Goal: Information Seeking & Learning: Learn about a topic

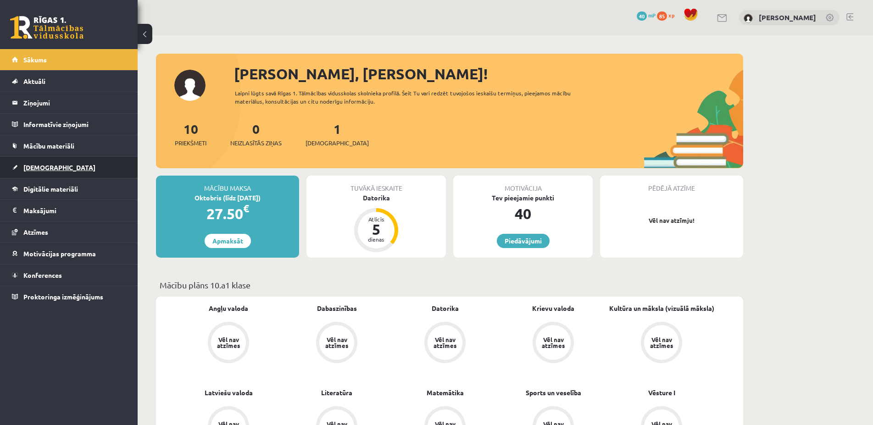
click at [43, 171] on span "[DEMOGRAPHIC_DATA]" at bounding box center [59, 167] width 72 height 8
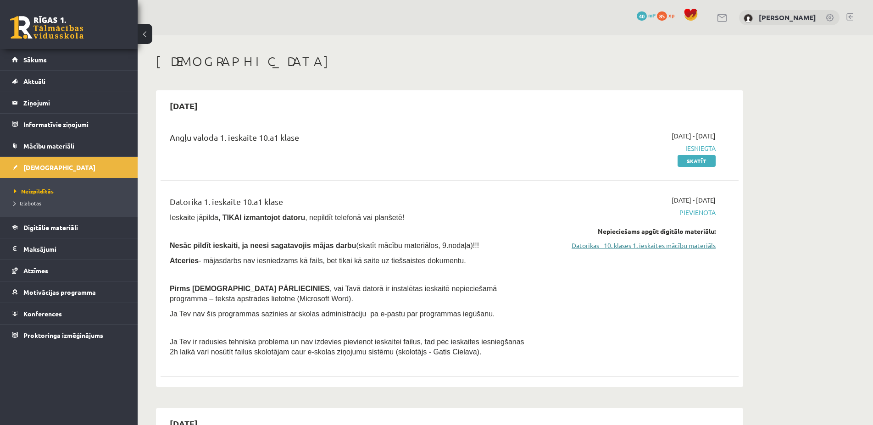
click at [651, 249] on link "Datorikas - 10. klases 1. ieskaites mācību materiāls" at bounding box center [629, 246] width 173 height 10
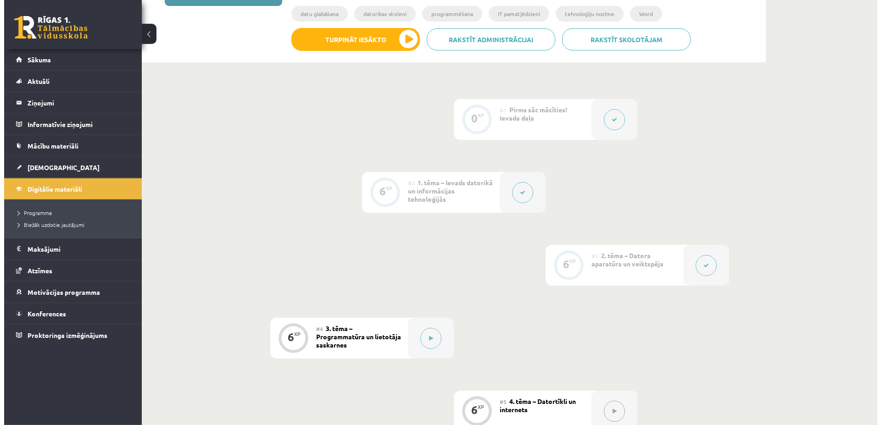
scroll to position [281, 0]
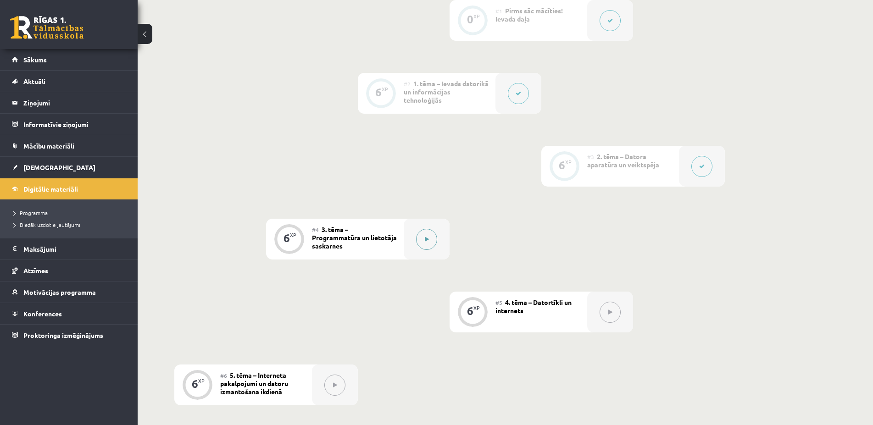
click at [418, 241] on button at bounding box center [426, 239] width 21 height 21
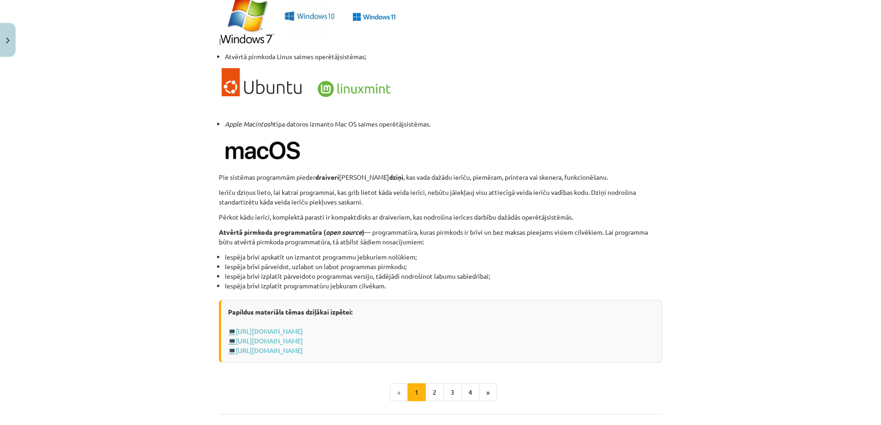
scroll to position [874, 0]
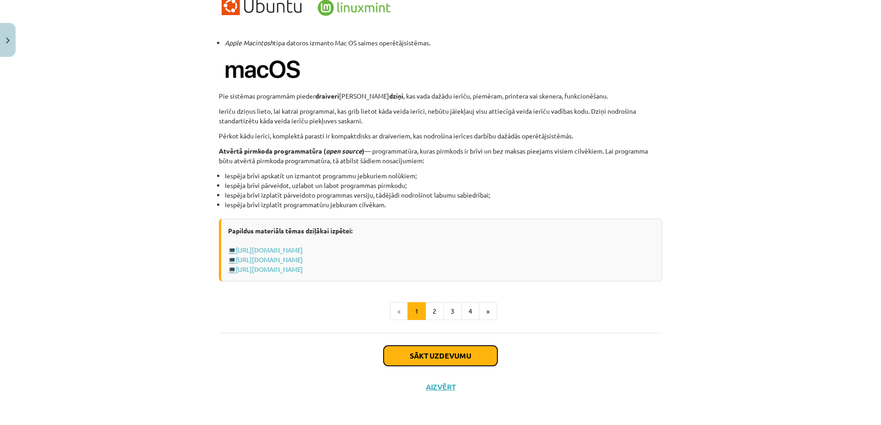
click at [455, 361] on button "Sākt uzdevumu" at bounding box center [441, 356] width 114 height 20
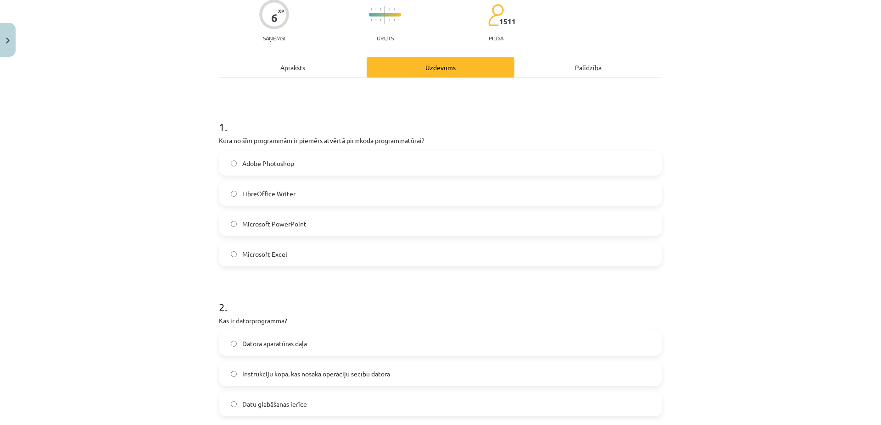
scroll to position [74, 0]
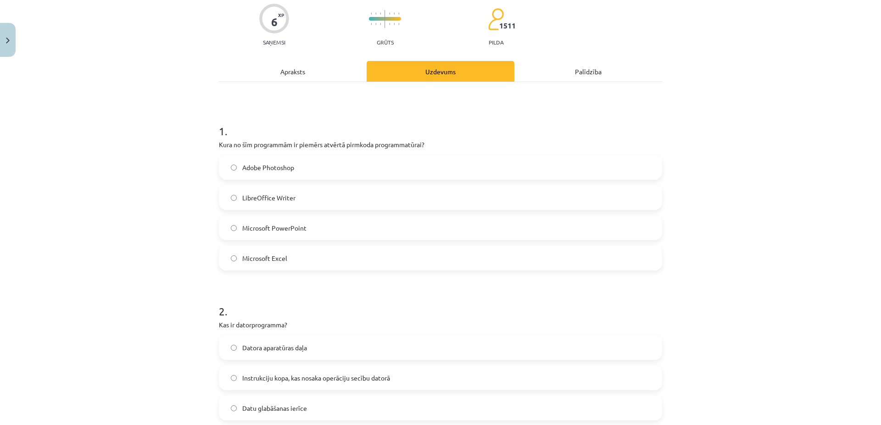
drag, startPoint x: 213, startPoint y: 129, endPoint x: 307, endPoint y: 265, distance: 164.7
copy div "1 . Kura no šīm programmām ir piemērs atvērtā pirmkoda programmatūrai? Adobe Ph…"
drag, startPoint x: 168, startPoint y: 263, endPoint x: 180, endPoint y: 259, distance: 13.4
click at [168, 263] on div "Mācību tēma: Datorikas - 10. klases 1. ieskaites mācību materiāls #4 3. tēma – …" at bounding box center [440, 212] width 881 height 425
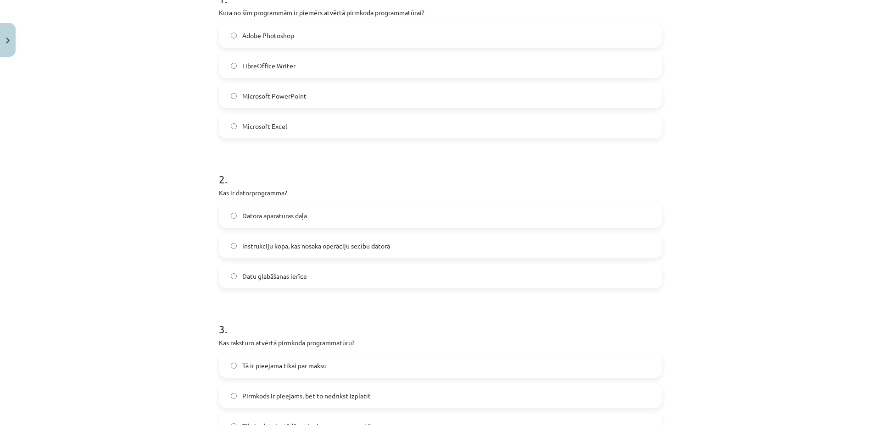
scroll to position [338, 0]
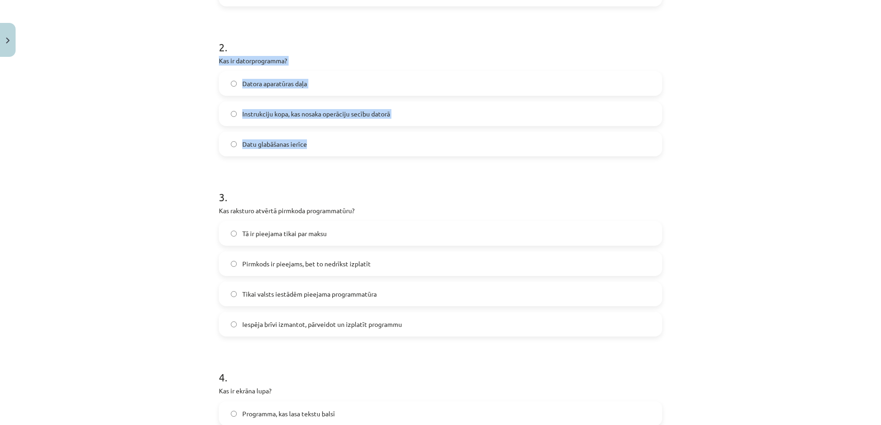
drag, startPoint x: 216, startPoint y: 60, endPoint x: 319, endPoint y: 150, distance: 137.0
click at [319, 150] on div "2 . Kas ir datorprogramma? Datora aparatūras daļa Instrukciju kopa, kas nosaka …" at bounding box center [440, 91] width 443 height 132
copy div "Kas ir datorprogramma? Datora aparatūras daļa Instrukciju kopa, kas nosaka oper…"
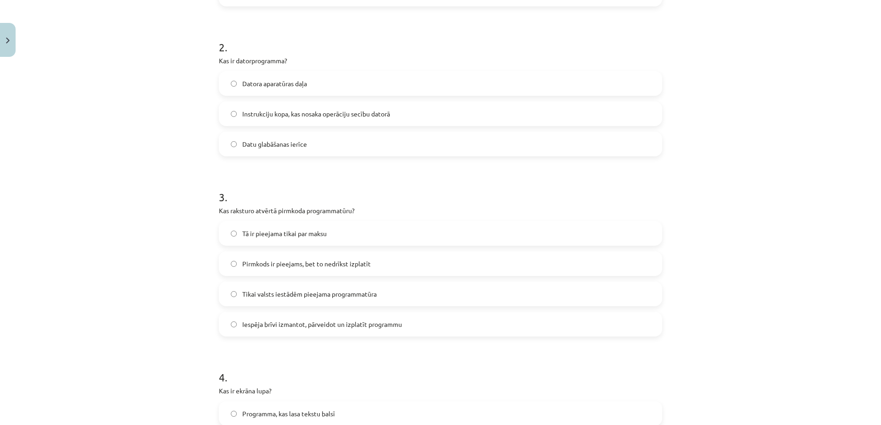
click at [173, 167] on div "Mācību tēma: Datorikas - 10. klases 1. ieskaites mācību materiāls #4 3. tēma – …" at bounding box center [440, 212] width 881 height 425
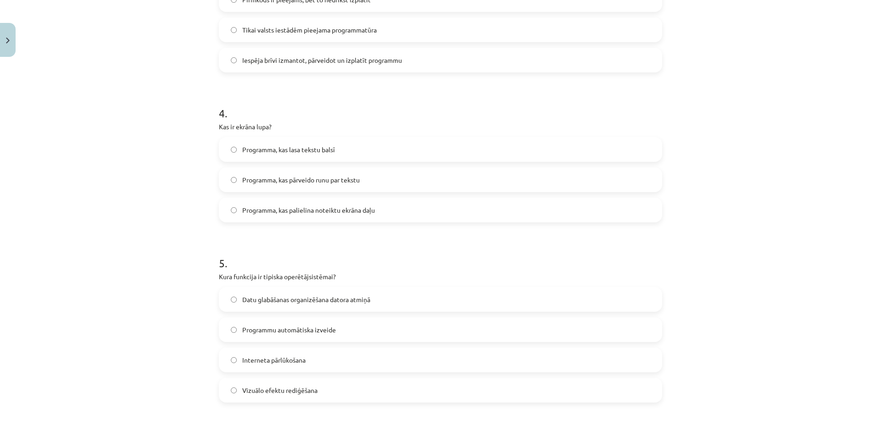
scroll to position [470, 0]
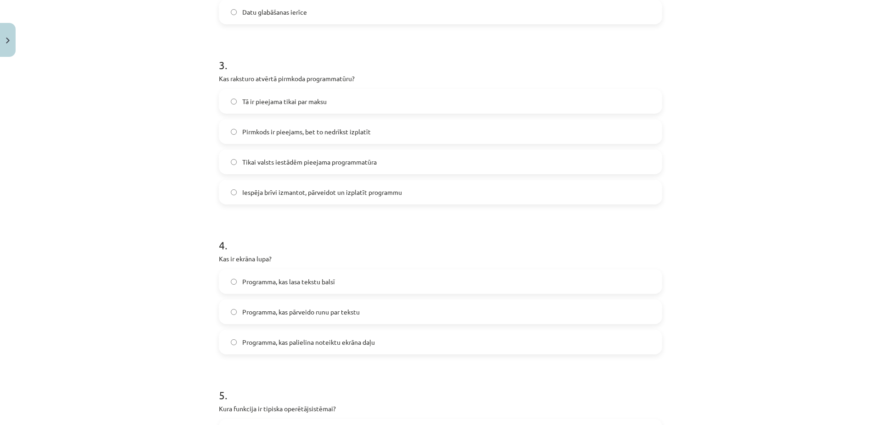
drag, startPoint x: 217, startPoint y: 76, endPoint x: 417, endPoint y: 198, distance: 234.4
click at [417, 198] on div "3 . Kas raksturo atvērtā pirmkoda programmatūru? Tā ir pieejama tikai par maksu…" at bounding box center [440, 124] width 443 height 162
copy div "Kas raksturo atvērtā pirmkoda programmatūru? Tā ir pieejama tikai par maksu Pir…"
click at [102, 206] on div "Mācību tēma: Datorikas - 10. klases 1. ieskaites mācību materiāls #4 3. tēma – …" at bounding box center [440, 212] width 881 height 425
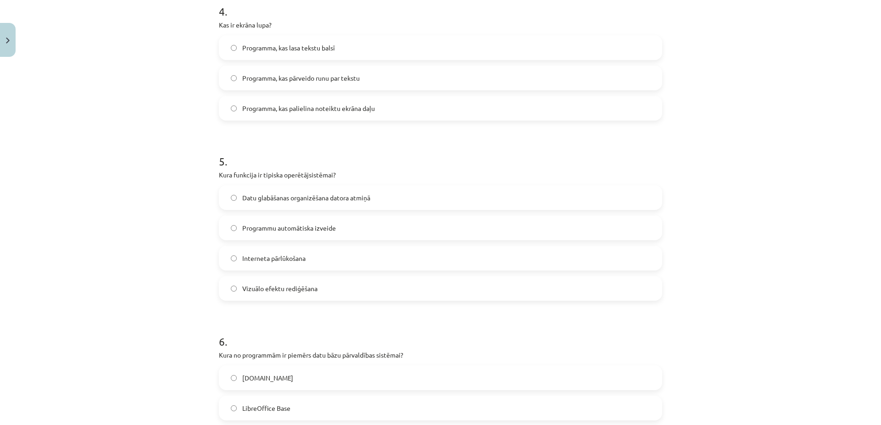
scroll to position [735, 0]
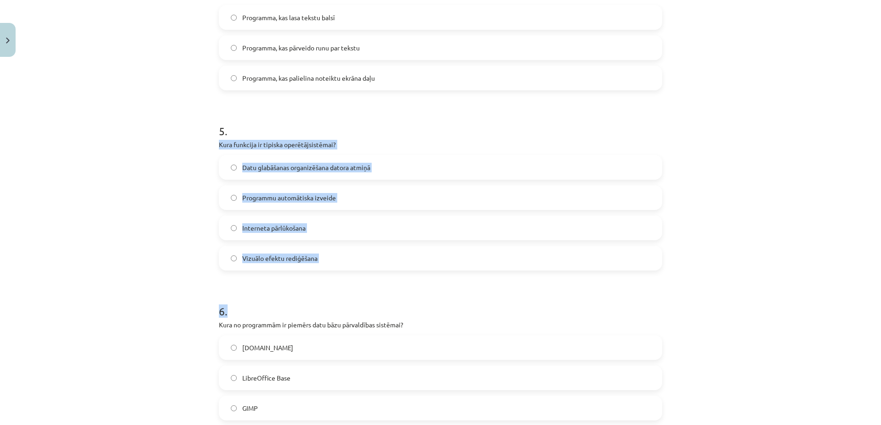
drag, startPoint x: 217, startPoint y: 145, endPoint x: 347, endPoint y: 271, distance: 181.4
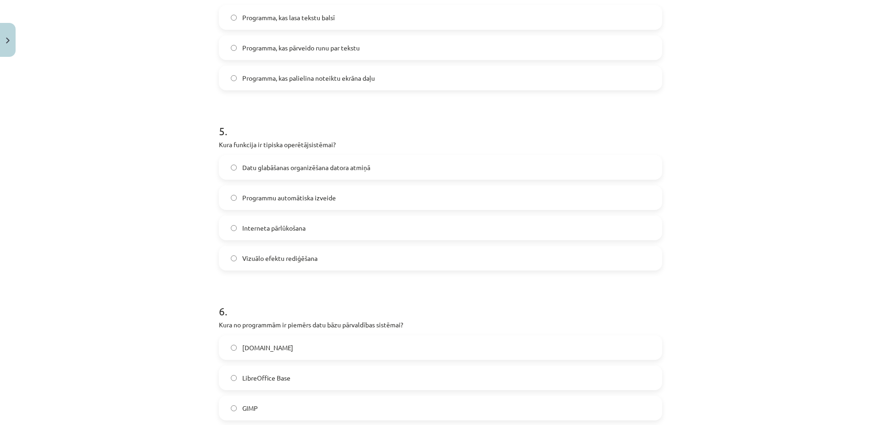
click at [183, 281] on div "Mācību tēma: Datorikas - 10. klases 1. ieskaites mācību materiāls #4 3. tēma – …" at bounding box center [440, 212] width 881 height 425
drag, startPoint x: 213, startPoint y: 143, endPoint x: 324, endPoint y: 263, distance: 164.0
copy div "Kura funkcija ir tipiska operētājsistēmai? Datu glabāšanas organizēšana datora …"
click at [165, 266] on div "Mācību tēma: Datorikas - 10. klases 1. ieskaites mācību materiāls #4 3. tēma – …" at bounding box center [440, 212] width 881 height 425
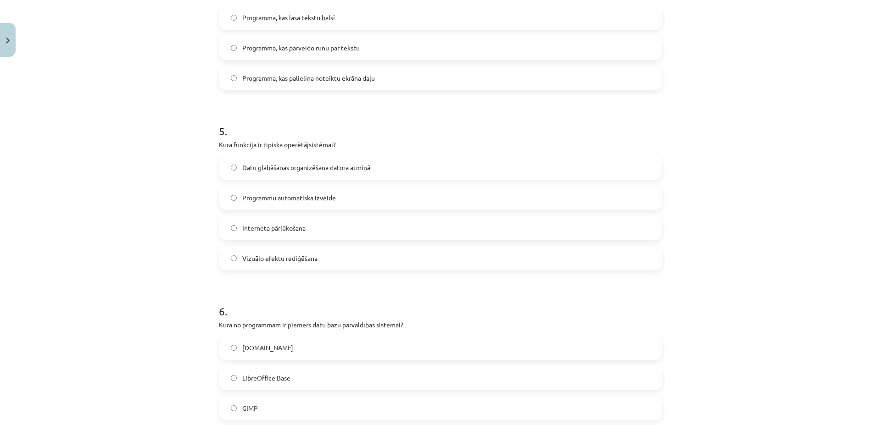
click at [233, 166] on label "Datu glabāšanas organizēšana datora atmiņā" at bounding box center [441, 167] width 442 height 23
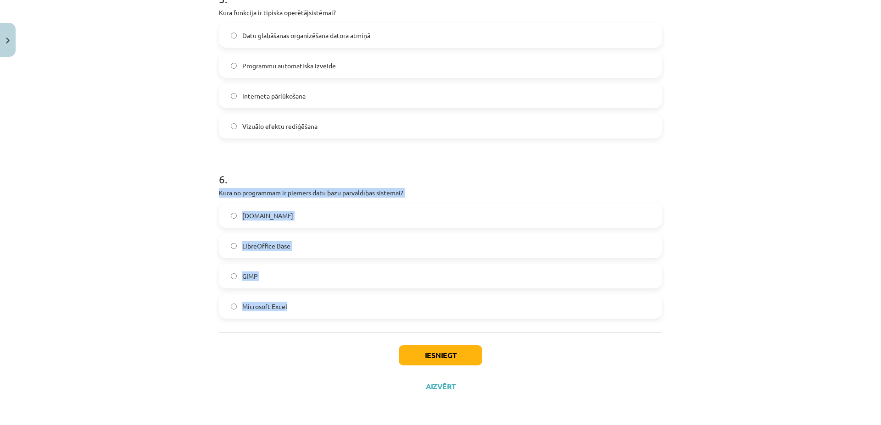
drag, startPoint x: 214, startPoint y: 190, endPoint x: 313, endPoint y: 324, distance: 166.5
copy div "Kura no programmām ir piemērs datu bāzu pārvaldības sistēmai? [DOMAIN_NAME] Lib…"
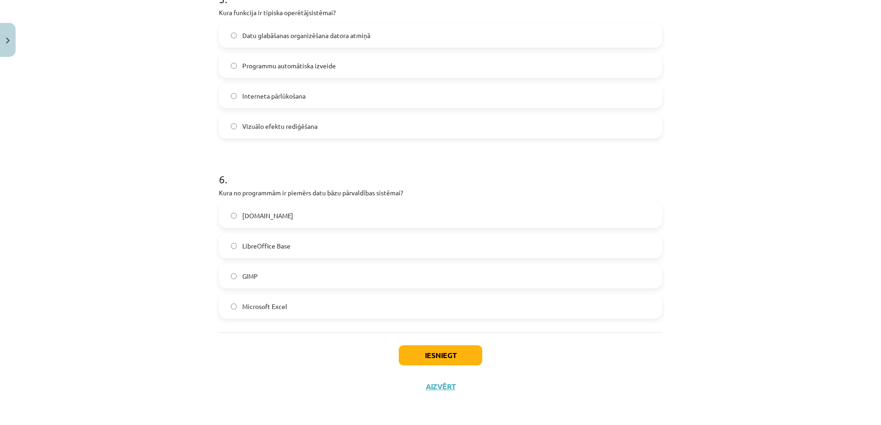
click at [197, 307] on div "Mācību tēma: Datorikas - 10. klases 1. ieskaites mācību materiāls #4 3. tēma – …" at bounding box center [440, 212] width 881 height 425
click at [447, 351] on button "Iesniegt" at bounding box center [441, 356] width 84 height 20
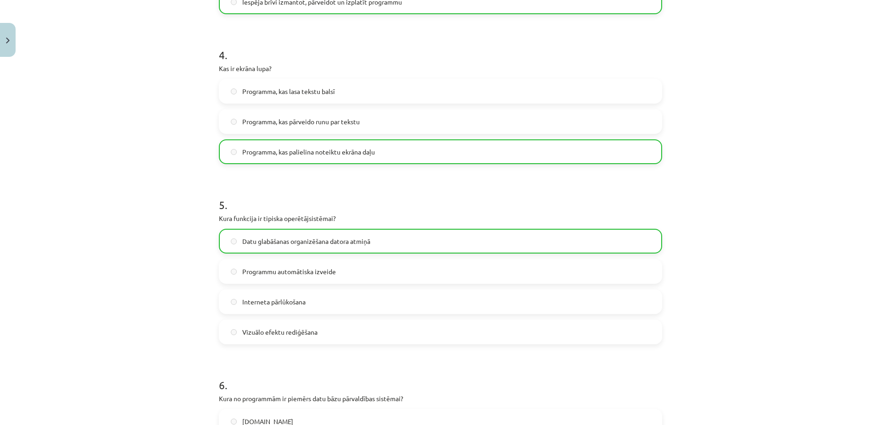
scroll to position [896, 0]
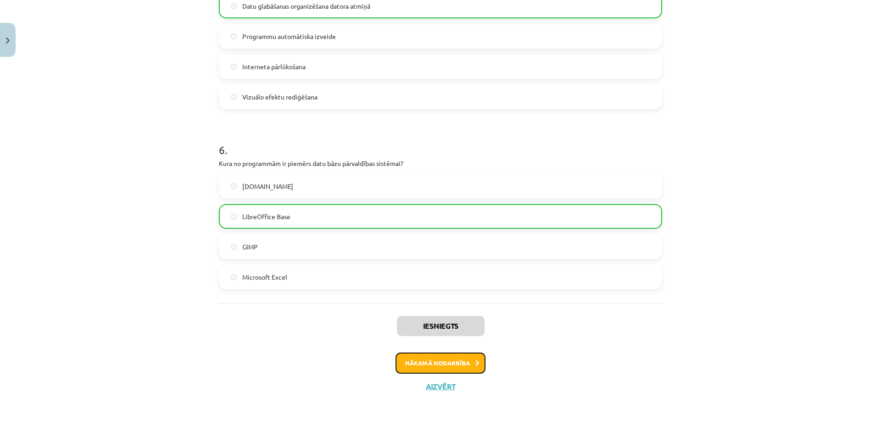
click at [475, 366] on icon at bounding box center [477, 364] width 4 height 6
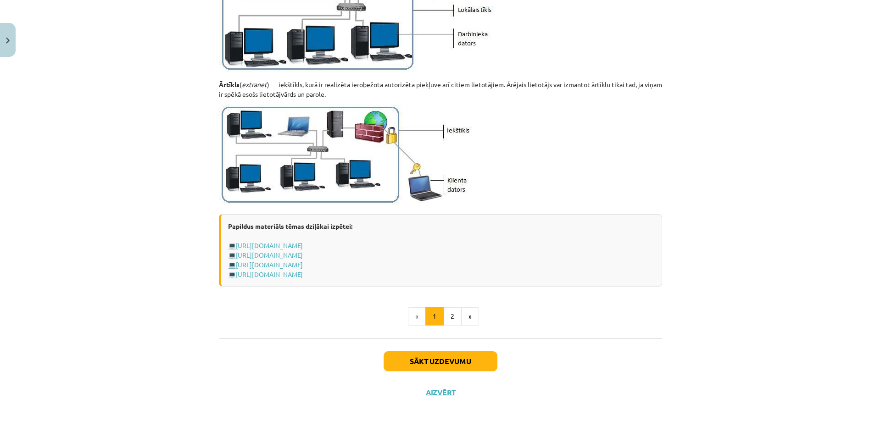
scroll to position [1033, 0]
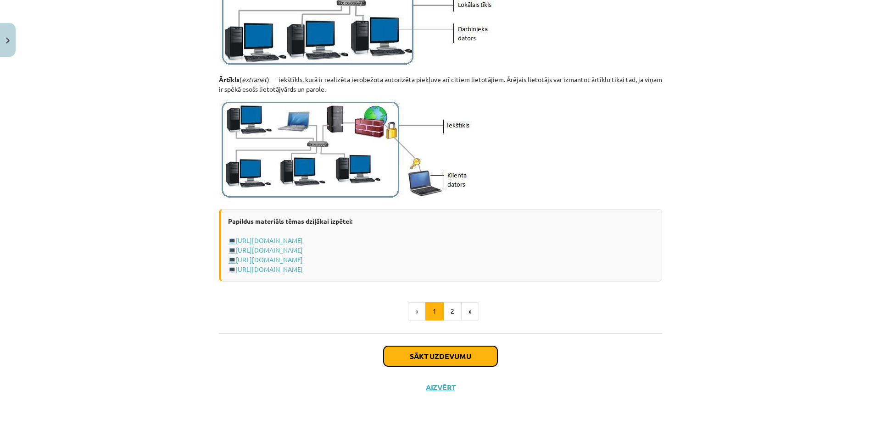
click at [456, 360] on button "Sākt uzdevumu" at bounding box center [441, 357] width 114 height 20
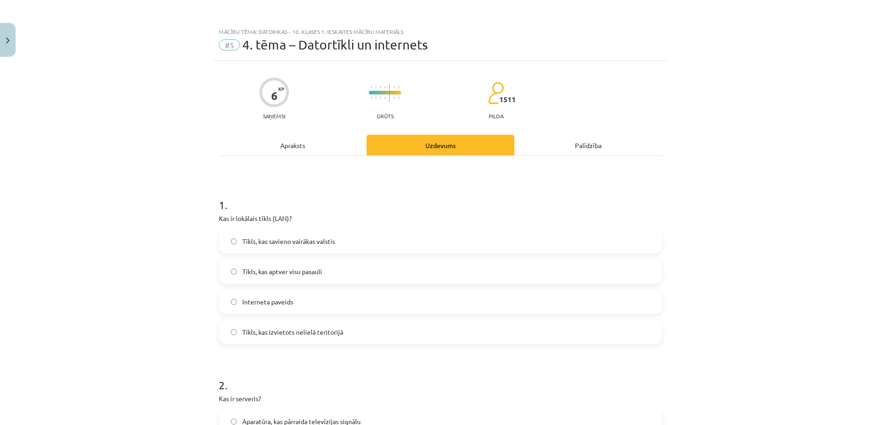
scroll to position [132, 0]
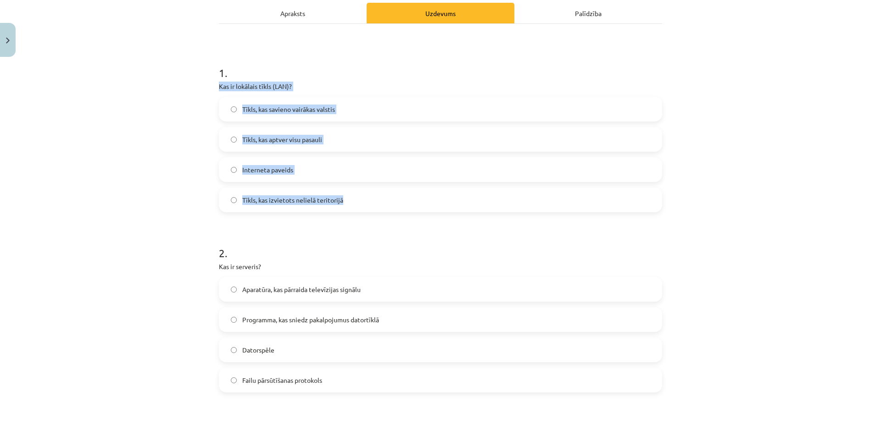
drag, startPoint x: 214, startPoint y: 86, endPoint x: 390, endPoint y: 211, distance: 215.0
copy div "Kas ir lokālais tīkls (LAN)? Tīkls, kas savieno vairākas valstis Tīkls, kas apt…"
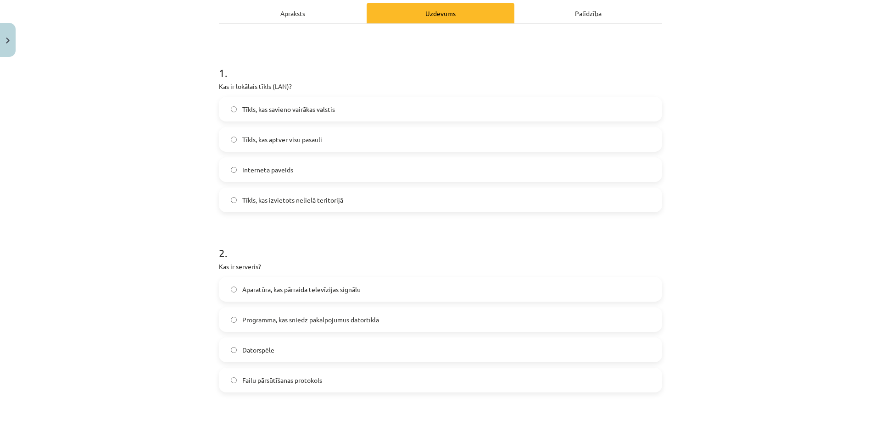
click at [182, 241] on div "Mācību tēma: Datorikas - 10. klases 1. ieskaites mācību materiāls #5 4. tēma – …" at bounding box center [440, 212] width 881 height 425
click at [226, 196] on label "Tīkls, kas izvietots nelielā teritorijā" at bounding box center [441, 200] width 442 height 23
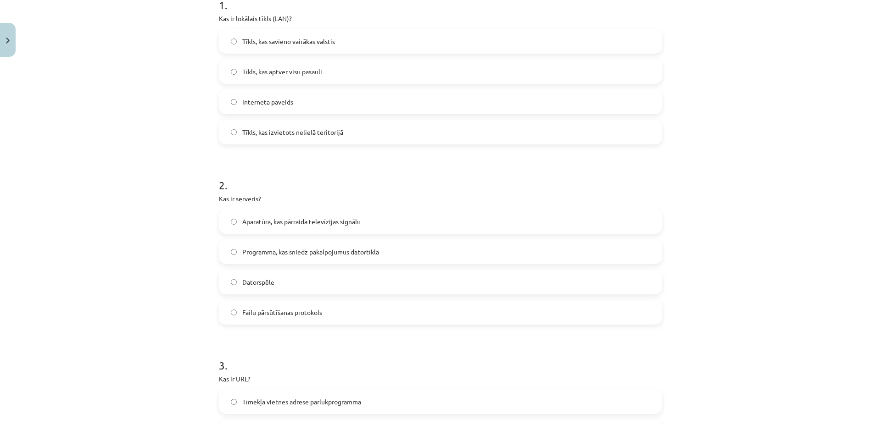
scroll to position [264, 0]
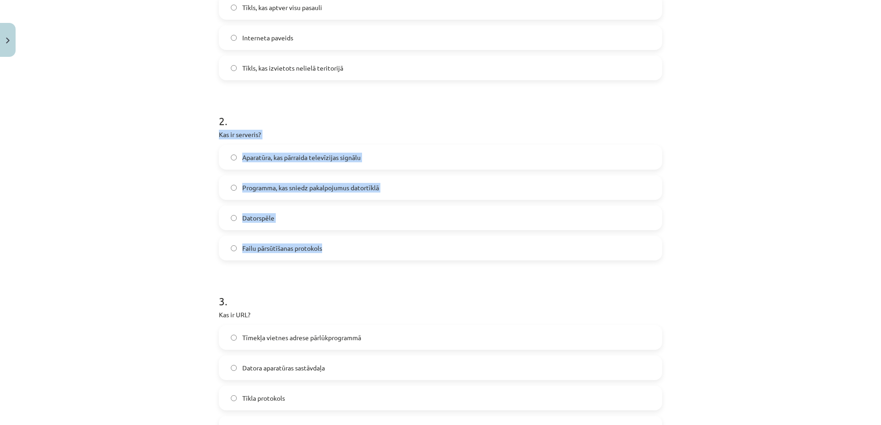
drag, startPoint x: 216, startPoint y: 135, endPoint x: 352, endPoint y: 267, distance: 189.2
copy div "Kas ir serveris? Aparatūra, kas pārraida televīzijas signālu Programma, kas sni…"
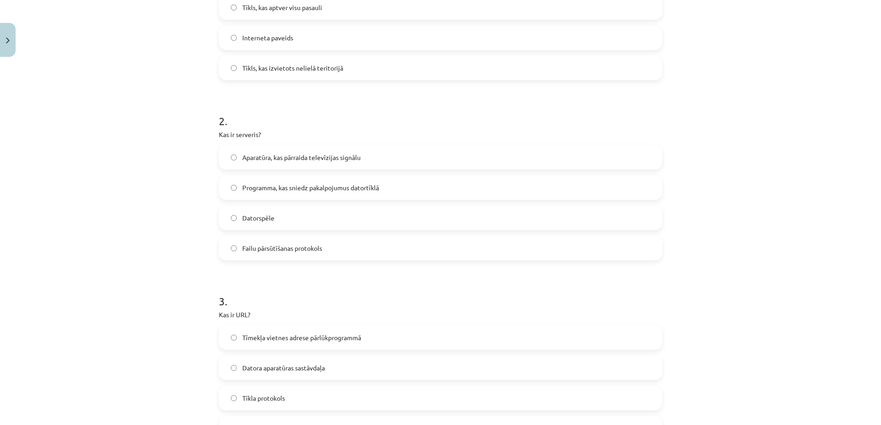
drag, startPoint x: 125, startPoint y: 257, endPoint x: 142, endPoint y: 242, distance: 21.8
click at [125, 256] on div "Mācību tēma: Datorikas - 10. klases 1. ieskaites mācību materiāls #5 4. tēma – …" at bounding box center [440, 212] width 881 height 425
drag, startPoint x: 231, startPoint y: 184, endPoint x: 232, endPoint y: 245, distance: 61.5
click at [231, 184] on label "Programma, kas sniedz pakalpojumus datortīklā" at bounding box center [441, 187] width 442 height 23
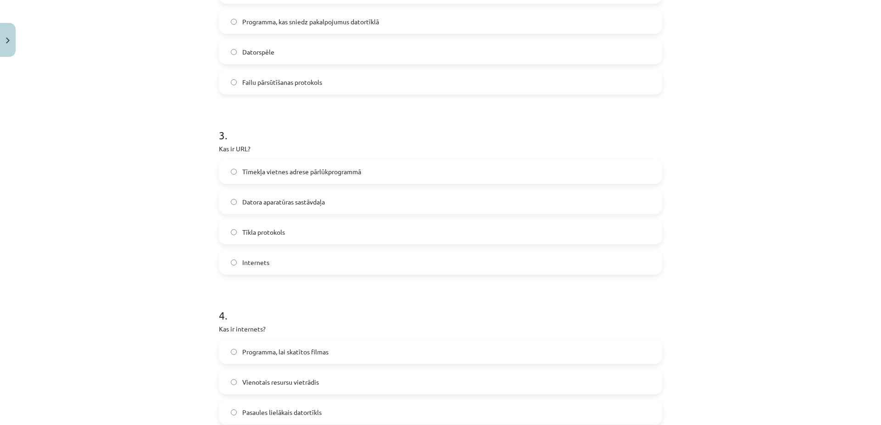
scroll to position [529, 0]
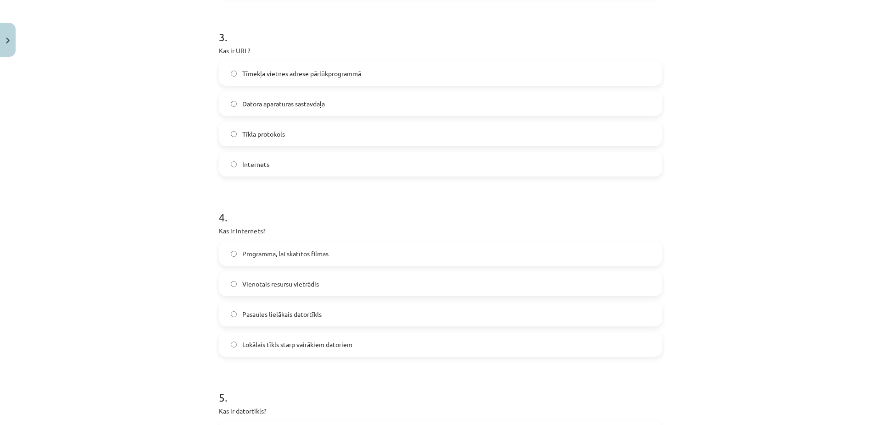
click at [235, 165] on label "Internets" at bounding box center [441, 164] width 442 height 23
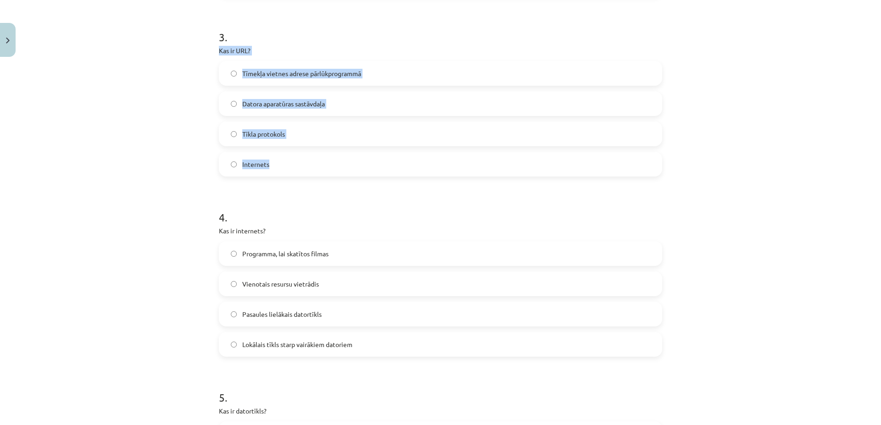
drag, startPoint x: 214, startPoint y: 50, endPoint x: 308, endPoint y: 142, distance: 131.4
click at [336, 183] on div "6 XP Saņemsi Grūts 1511 pilda Apraksts Uzdevums Palīdzība 1 . Kas ir lokālais t…" at bounding box center [440, 166] width 454 height 1269
copy div "Kas ir URL? Tīmekļa vietnes adrese pārlūkprogrammā Datora aparatūras sastāvdaļa…"
click at [303, 103] on span "Datora aparatūras sastāvdaļa" at bounding box center [283, 104] width 83 height 10
drag, startPoint x: 215, startPoint y: 50, endPoint x: 301, endPoint y: 194, distance: 167.6
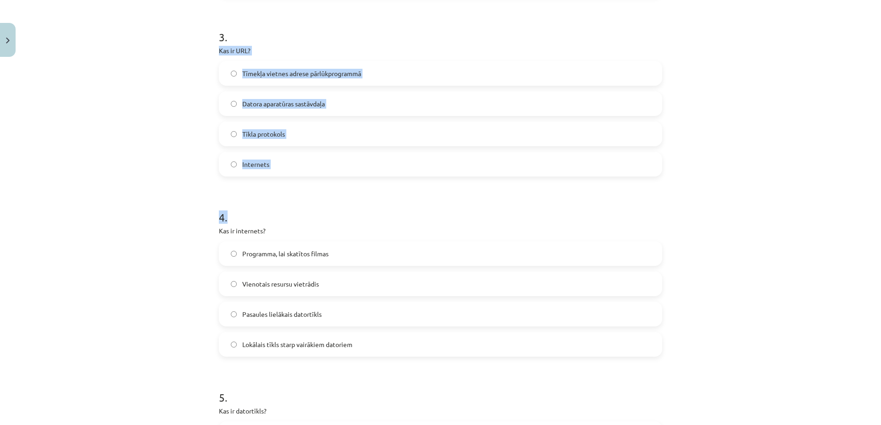
click at [301, 194] on div "6 XP Saņemsi Grūts 1511 pilda Apraksts Uzdevums Palīdzība 1 . Kas ir lokālais t…" at bounding box center [440, 166] width 454 height 1269
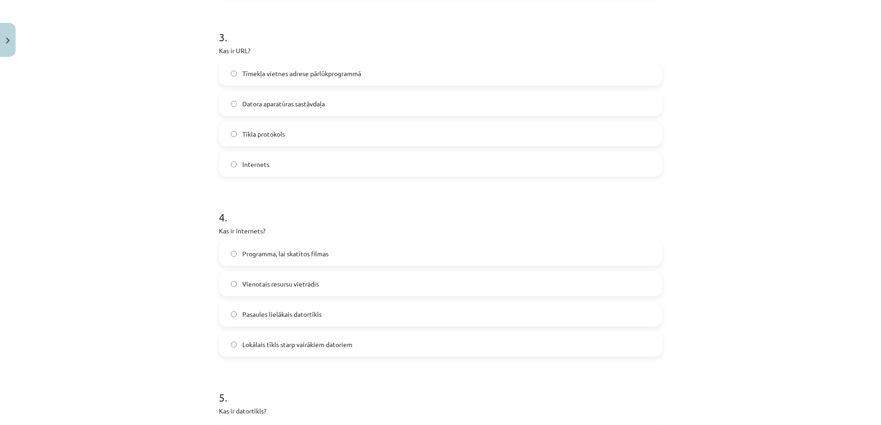
click at [186, 127] on div "Mācību tēma: Datorikas - 10. klases 1. ieskaites mācību materiāls #5 4. tēma – …" at bounding box center [440, 212] width 881 height 425
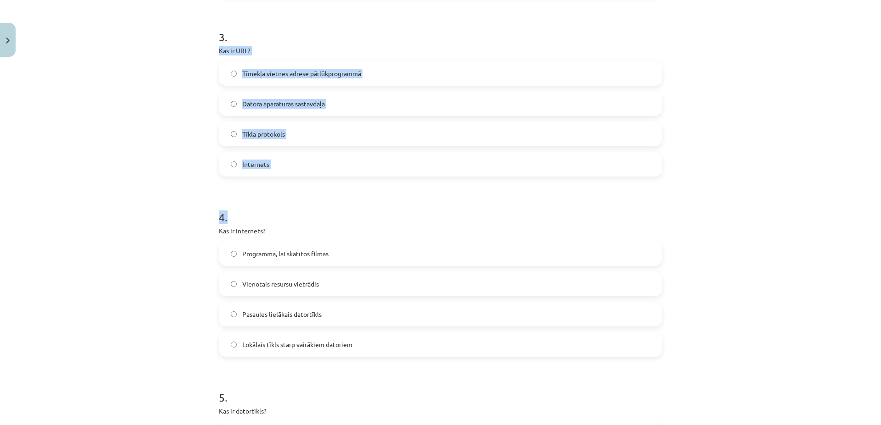
drag, startPoint x: 213, startPoint y: 50, endPoint x: 299, endPoint y: 197, distance: 169.9
click at [299, 197] on div "6 XP Saņemsi Grūts 1511 pilda Apraksts Uzdevums Palīdzība 1 . Kas ir lokālais t…" at bounding box center [440, 166] width 454 height 1269
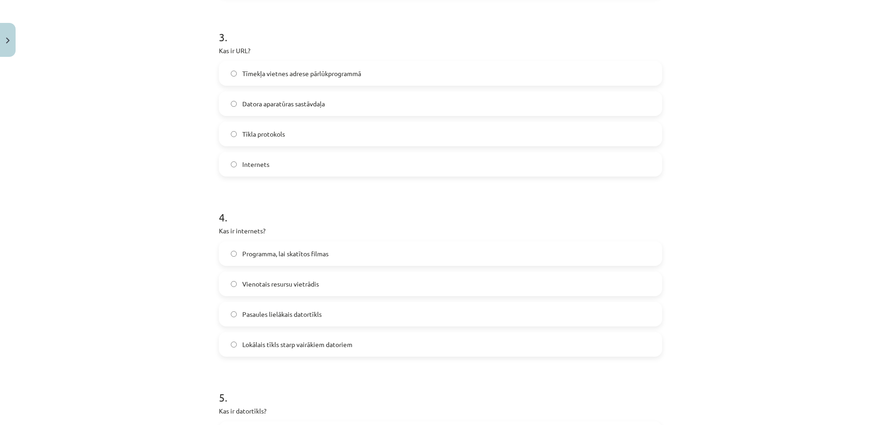
drag, startPoint x: 205, startPoint y: 166, endPoint x: 214, endPoint y: 101, distance: 65.8
click at [207, 162] on div "Mācību tēma: Datorikas - 10. klases 1. ieskaites mācību materiāls #5 4. tēma – …" at bounding box center [440, 212] width 881 height 425
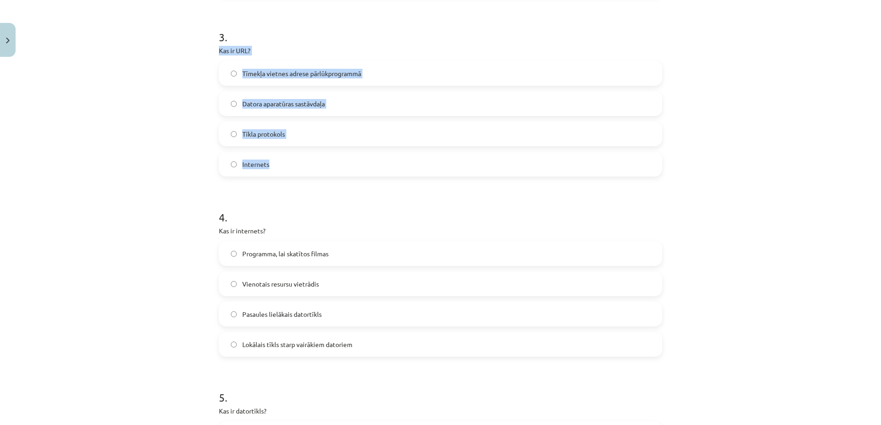
drag, startPoint x: 215, startPoint y: 49, endPoint x: 293, endPoint y: 123, distance: 108.1
click at [317, 179] on form "1 . Kas ir lokālais tīkls (LAN)? Tīkls, kas savieno vairākas valstis Tīkls, kas…" at bounding box center [440, 186] width 443 height 1064
copy div "Kas ir URL? Tīmekļa vietnes adrese pārlūkprogrammā Datora aparatūras sastāvdaļa…"
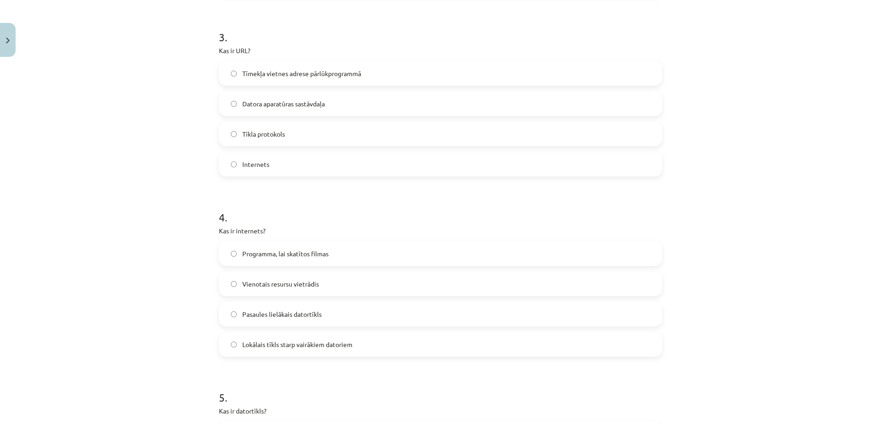
click at [157, 162] on div "Mācību tēma: Datorikas - 10. klases 1. ieskaites mācību materiāls #5 4. tēma – …" at bounding box center [440, 212] width 881 height 425
click at [242, 73] on span "Tīmekļa vietnes adrese pārlūkprogrammā" at bounding box center [301, 74] width 119 height 10
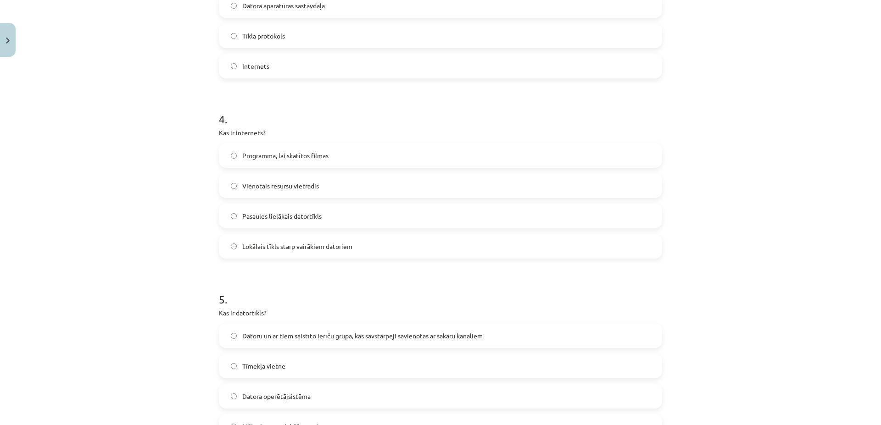
scroll to position [661, 0]
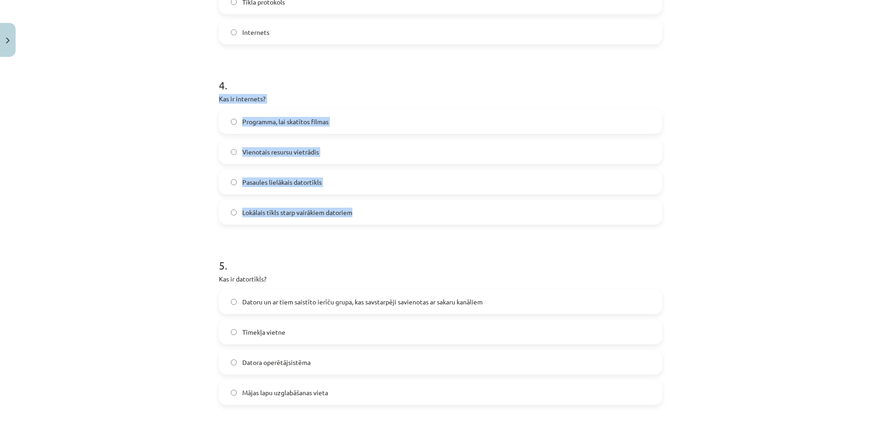
drag, startPoint x: 214, startPoint y: 97, endPoint x: 373, endPoint y: 225, distance: 203.7
click at [372, 226] on div "6 XP Saņemsi Grūts 1511 pilda Apraksts Uzdevums Palīdzība 1 . Kas ir lokālais t…" at bounding box center [440, 34] width 454 height 1269
copy div "Kas ir internets? Programma, lai skatītos filmas Vienotais resursu vietrādis Pa…"
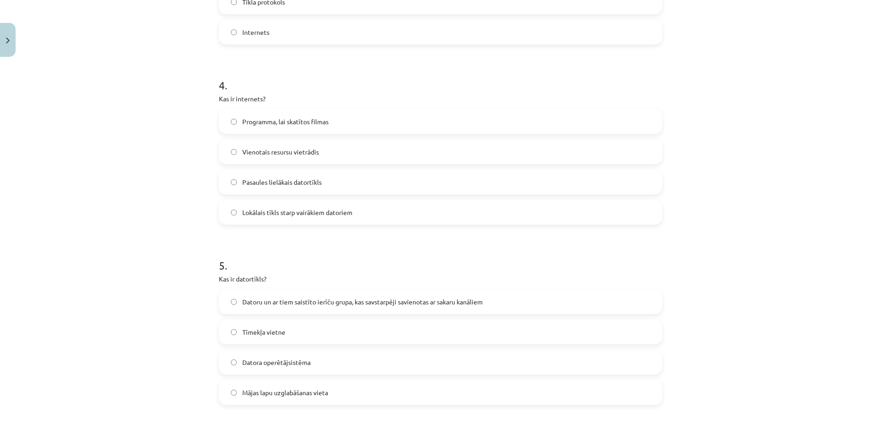
click at [135, 181] on div "Mācību tēma: Datorikas - 10. klases 1. ieskaites mācību materiāls #5 4. tēma – …" at bounding box center [440, 212] width 881 height 425
click at [126, 250] on div "Mācību tēma: Datorikas - 10. klases 1. ieskaites mācību materiāls #5 4. tēma – …" at bounding box center [440, 212] width 881 height 425
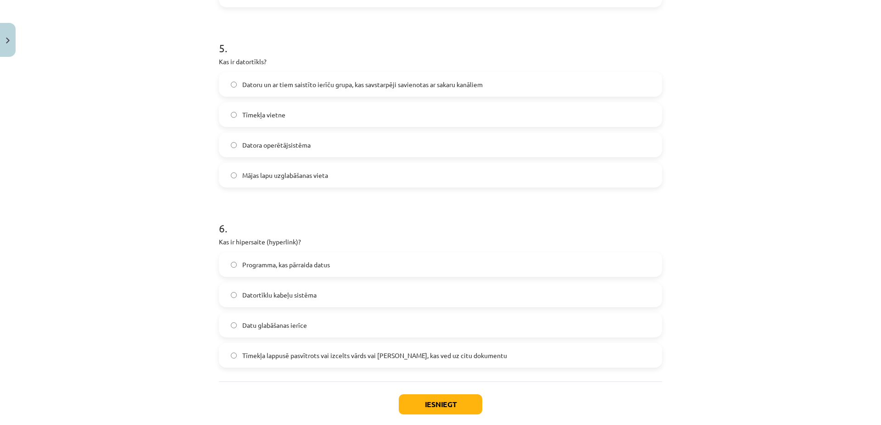
scroll to position [925, 0]
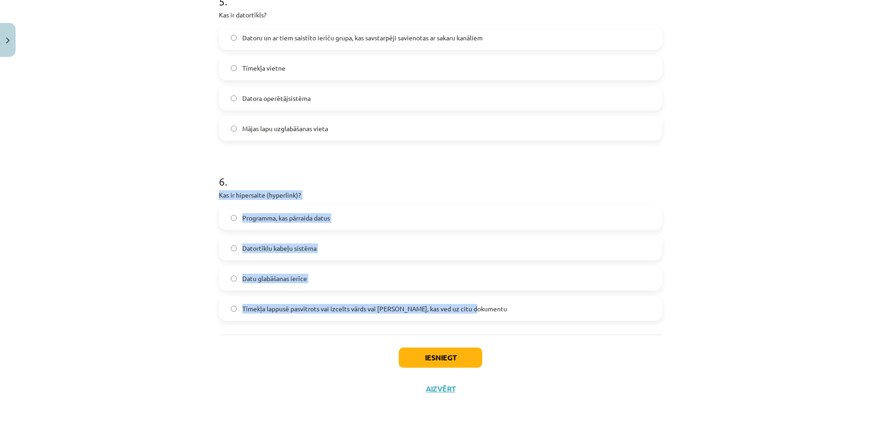
drag, startPoint x: 215, startPoint y: 194, endPoint x: 498, endPoint y: 317, distance: 308.7
click at [498, 317] on div "6 . Kas ir hipersaite (hyperlink)? Programma, kas pārraida datus Datortīklu kab…" at bounding box center [440, 240] width 443 height 162
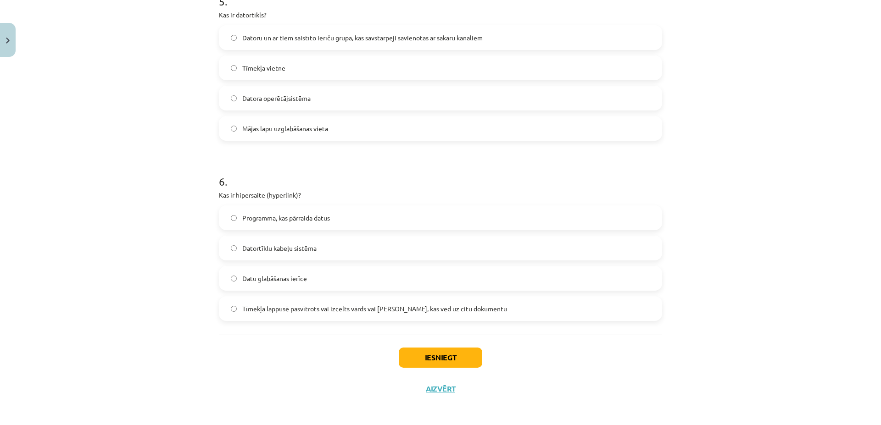
click at [153, 270] on div "Mācību tēma: Datorikas - 10. klases 1. ieskaites mācību materiāls #5 4. tēma – …" at bounding box center [440, 212] width 881 height 425
click at [247, 309] on span "Tīmekļa lappusē pasvītrots vai izcelts vārds vai [PERSON_NAME], kas ved uz citu…" at bounding box center [374, 309] width 265 height 10
click at [472, 354] on button "Iesniegt" at bounding box center [441, 358] width 84 height 20
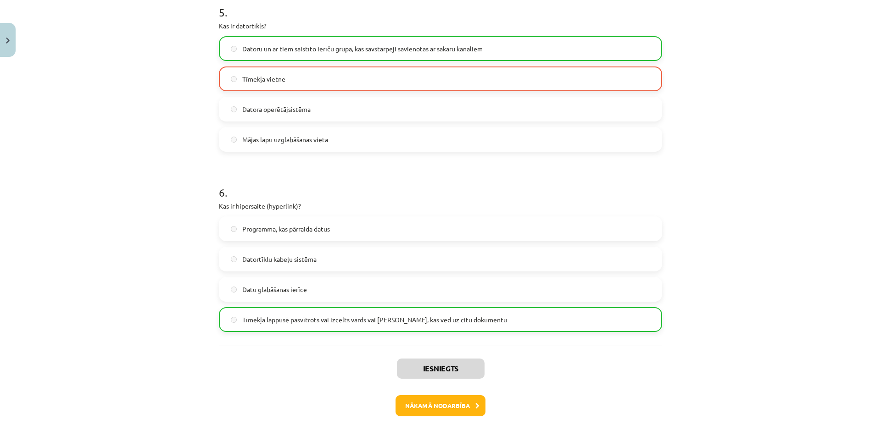
scroll to position [957, 0]
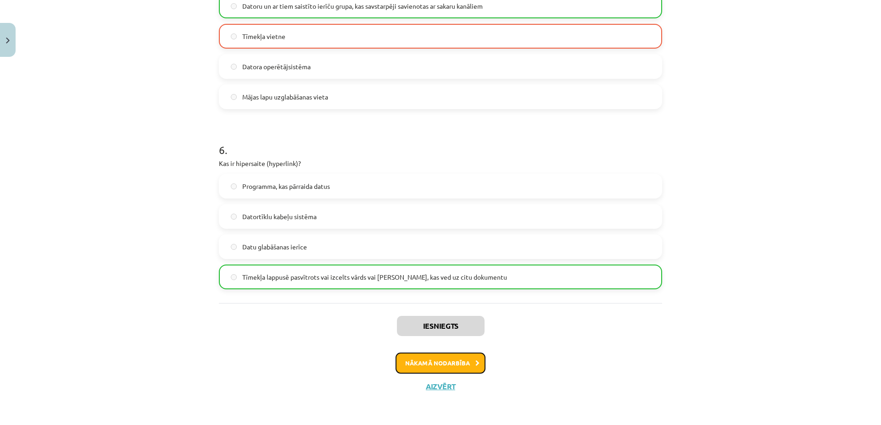
click at [478, 369] on button "Nākamā nodarbība" at bounding box center [441, 363] width 90 height 21
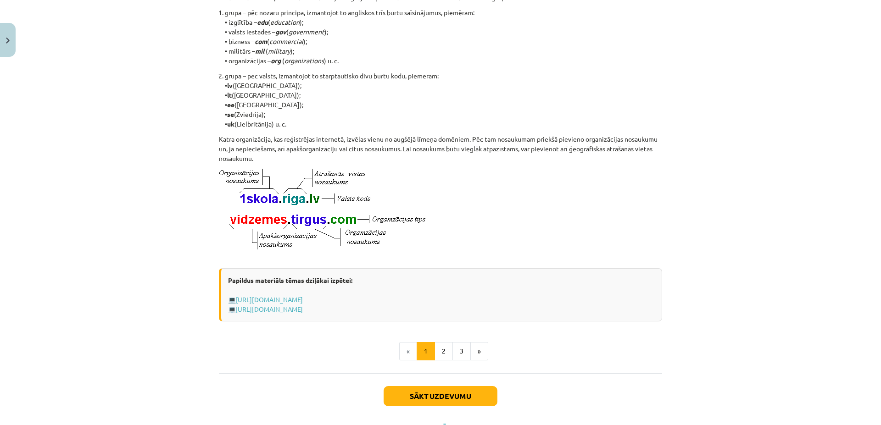
scroll to position [427, 0]
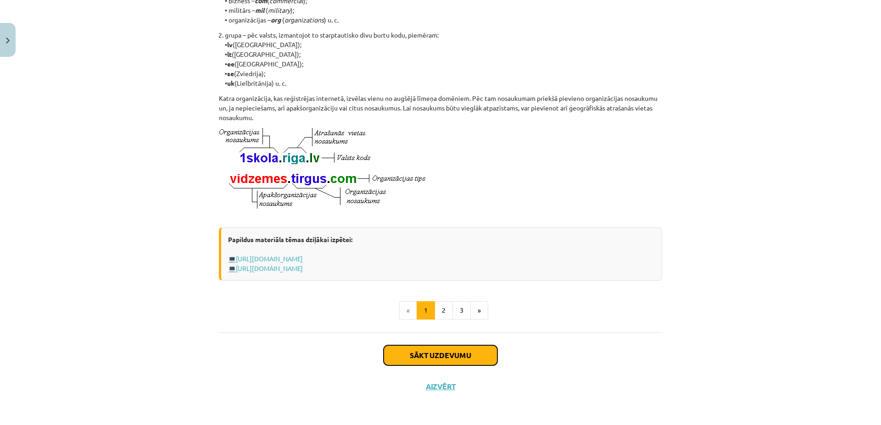
click at [474, 354] on button "Sākt uzdevumu" at bounding box center [441, 356] width 114 height 20
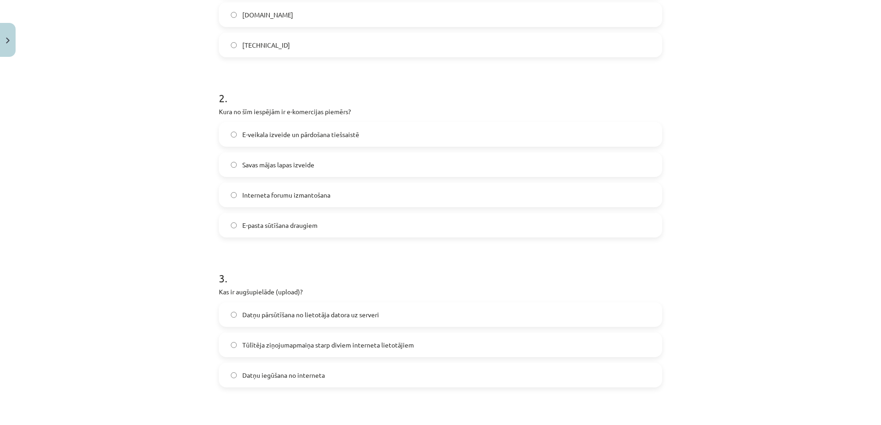
scroll to position [420, 0]
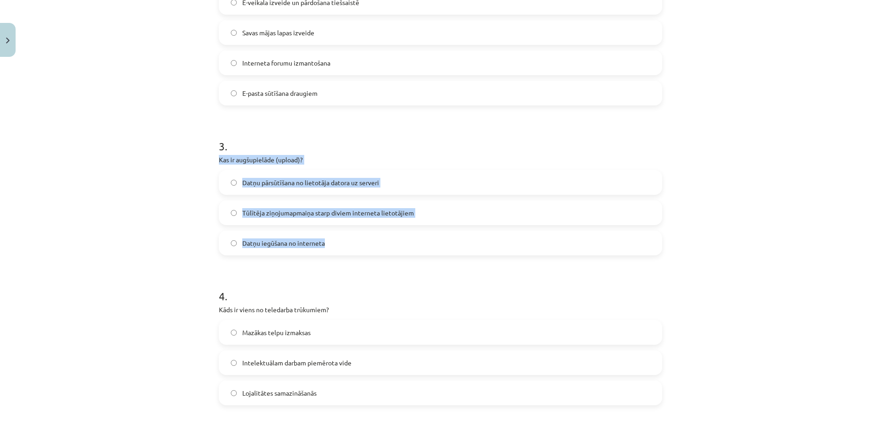
drag, startPoint x: 212, startPoint y: 157, endPoint x: 329, endPoint y: 255, distance: 152.8
click at [329, 255] on div "6 XP Saņemsi Viegls 1511 pilda Apraksts Uzdevums Palīdzība 1 . Kura no šīm iesp…" at bounding box center [440, 246] width 454 height 1208
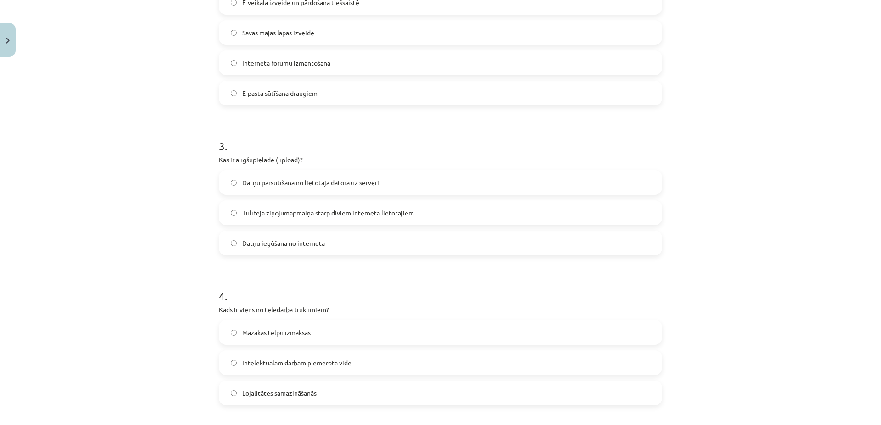
click at [368, 301] on h1 "4 ." at bounding box center [440, 288] width 443 height 28
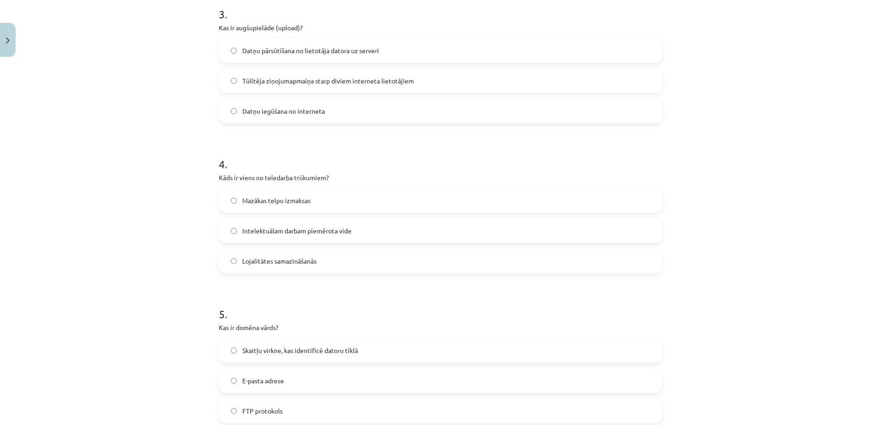
scroll to position [684, 0]
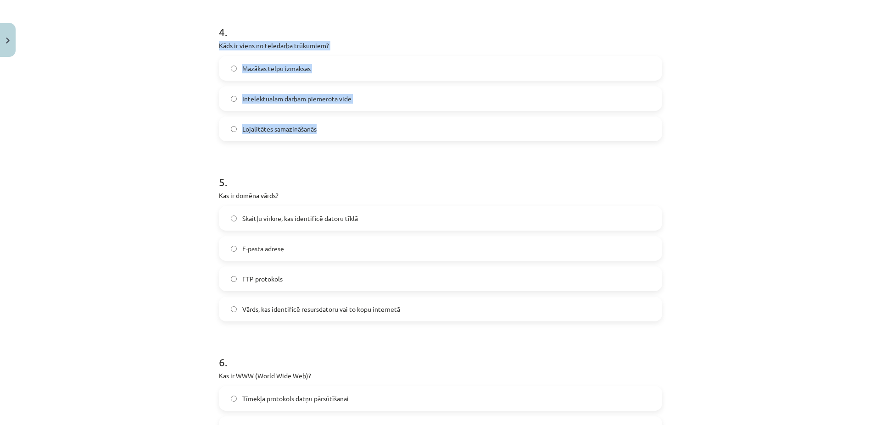
drag, startPoint x: 213, startPoint y: 45, endPoint x: 331, endPoint y: 139, distance: 150.6
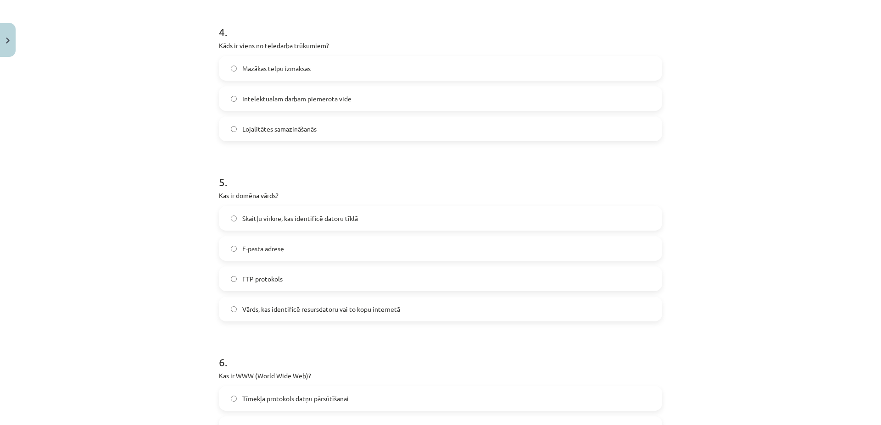
click at [170, 179] on div "Mācību tēma: Datorikas - 10. klases 1. ieskaites mācību materiāls #6 5. tēma – …" at bounding box center [440, 212] width 881 height 425
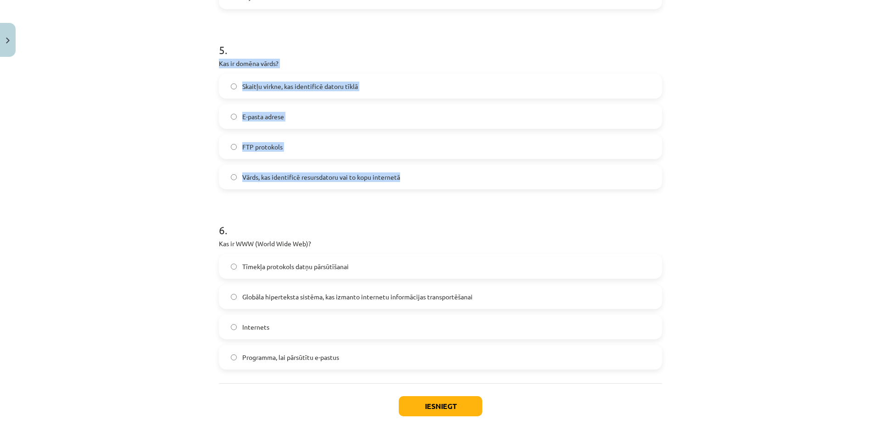
drag, startPoint x: 215, startPoint y: 62, endPoint x: 430, endPoint y: 189, distance: 249.8
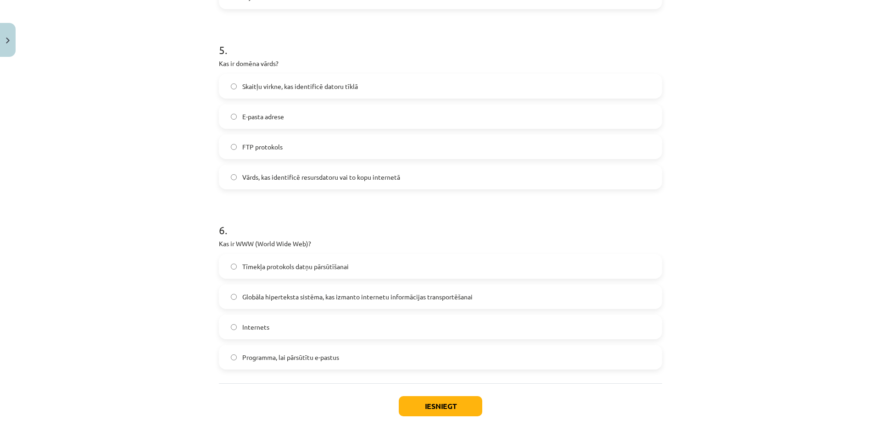
click at [453, 233] on h1 "6 ." at bounding box center [440, 222] width 443 height 28
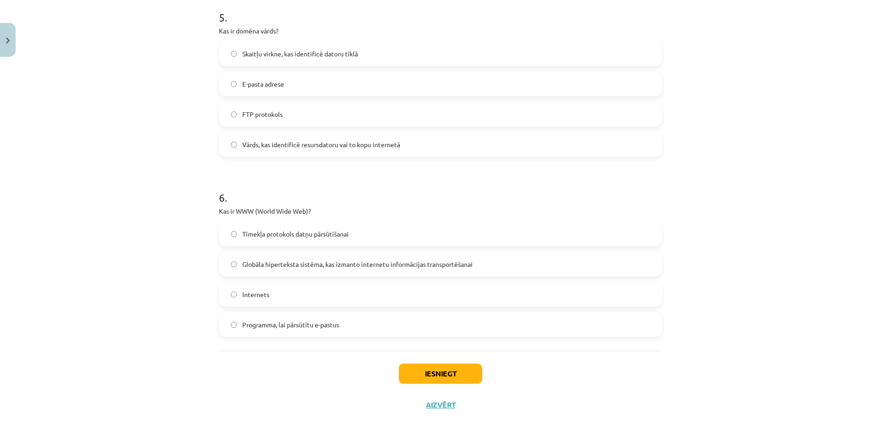
scroll to position [867, 0]
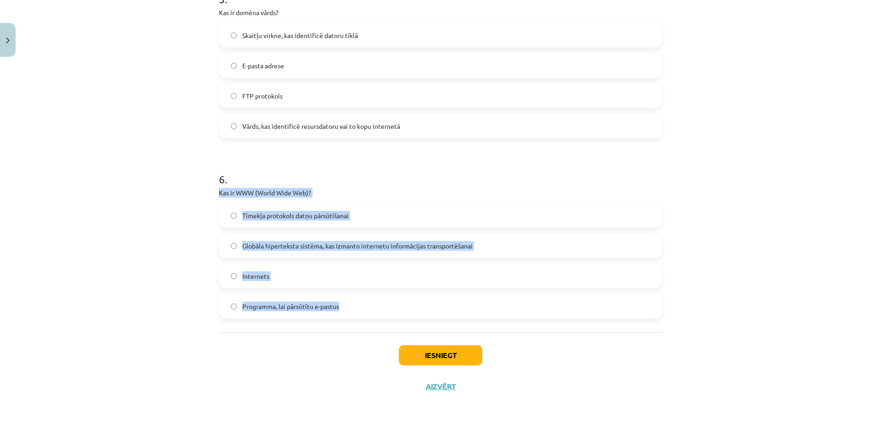
drag, startPoint x: 216, startPoint y: 192, endPoint x: 389, endPoint y: 319, distance: 214.1
click at [389, 319] on div "6 . Kas ir WWW (World Wide Web)? Tīmekļa protokols datņu pārsūtīšanai Globāla h…" at bounding box center [440, 238] width 443 height 162
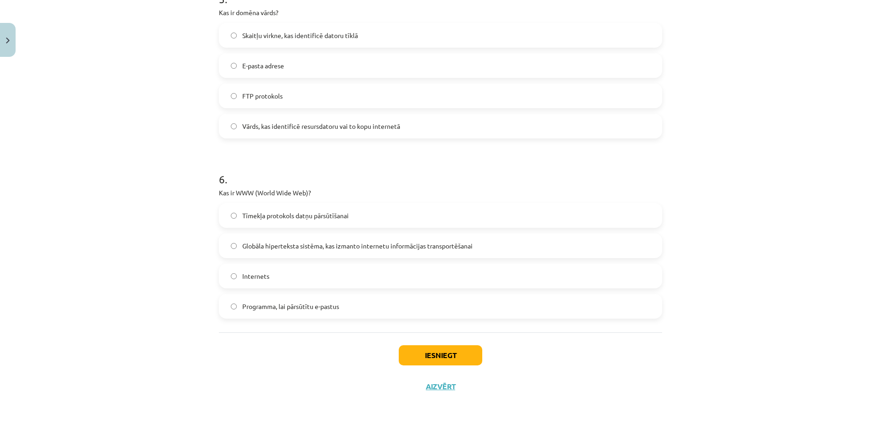
click at [151, 292] on div "Mācību tēma: Datorikas - 10. klases 1. ieskaites mācību materiāls #6 5. tēma – …" at bounding box center [440, 212] width 881 height 425
drag, startPoint x: 233, startPoint y: 246, endPoint x: 262, endPoint y: 274, distance: 40.2
click at [233, 246] on label "Globāla hiperteksta sistēma, kas izmanto internetu informācijas transportēšanai" at bounding box center [441, 246] width 442 height 23
click at [435, 358] on button "Iesniegt" at bounding box center [441, 356] width 84 height 20
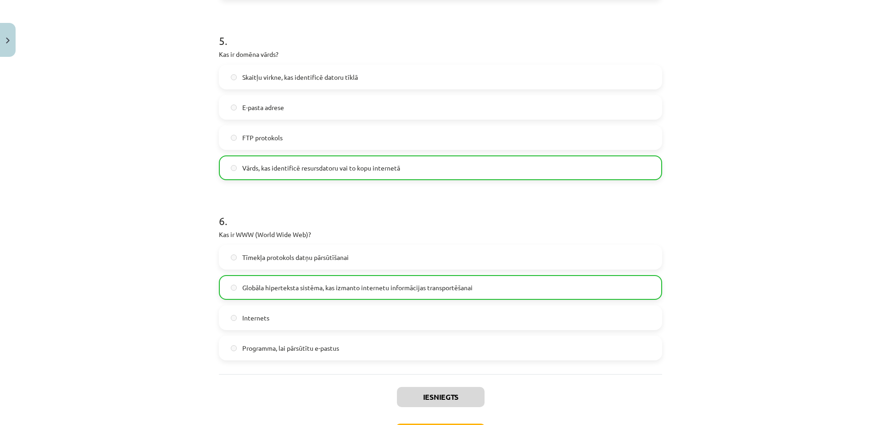
scroll to position [896, 0]
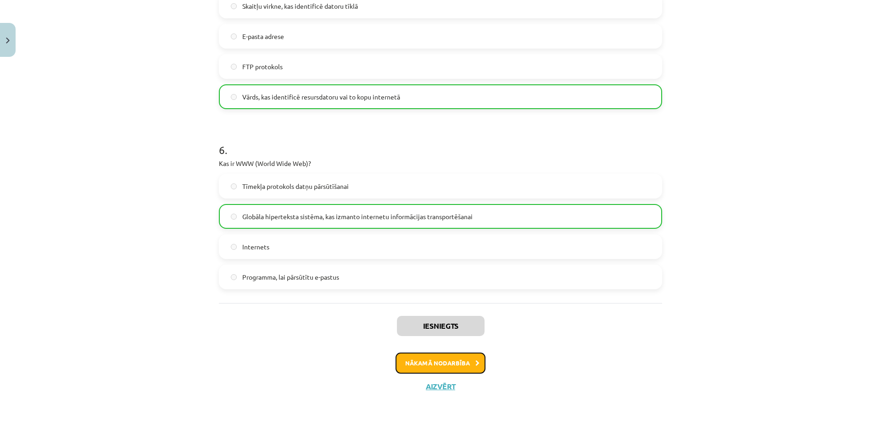
click at [467, 364] on button "Nākamā nodarbība" at bounding box center [441, 363] width 90 height 21
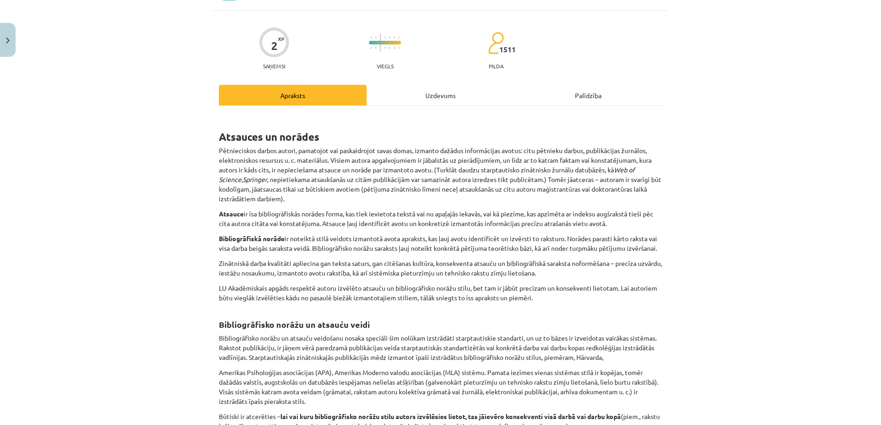
scroll to position [13, 0]
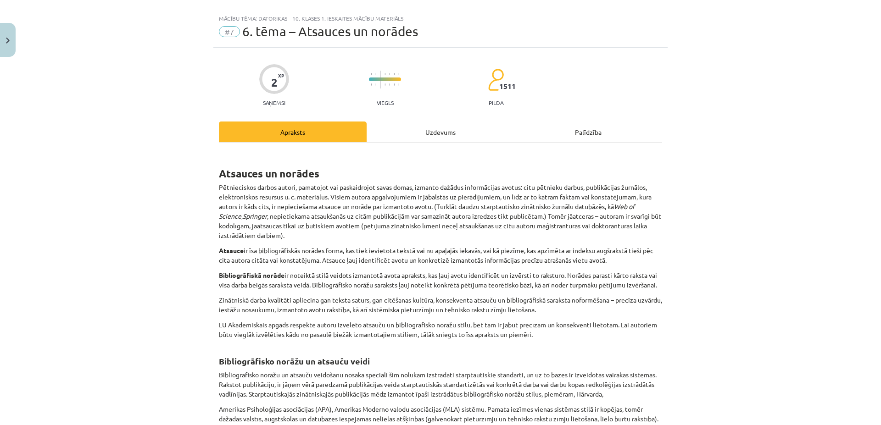
click at [175, 314] on div "Mācību tēma: Datorikas - 10. klases 1. ieskaites mācību materiāls #7 6. tēma – …" at bounding box center [440, 212] width 881 height 425
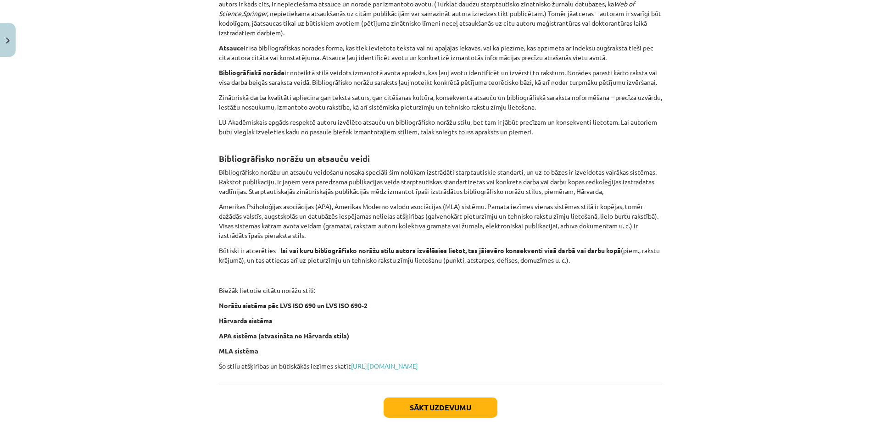
scroll to position [278, 0]
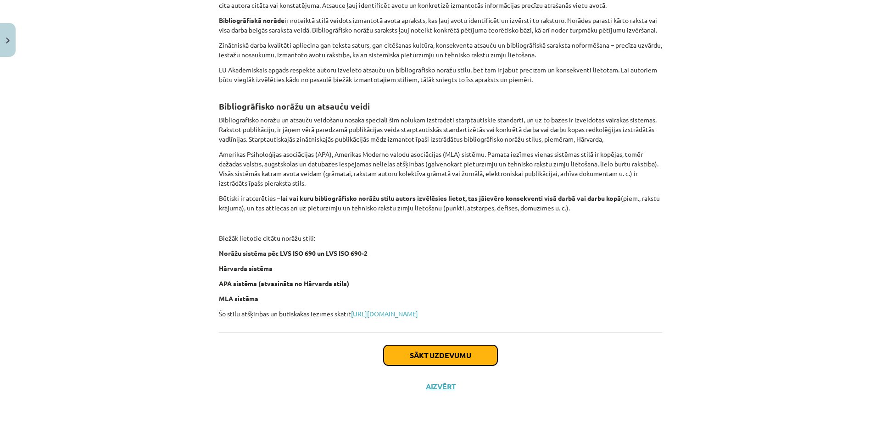
click at [470, 360] on button "Sākt uzdevumu" at bounding box center [441, 356] width 114 height 20
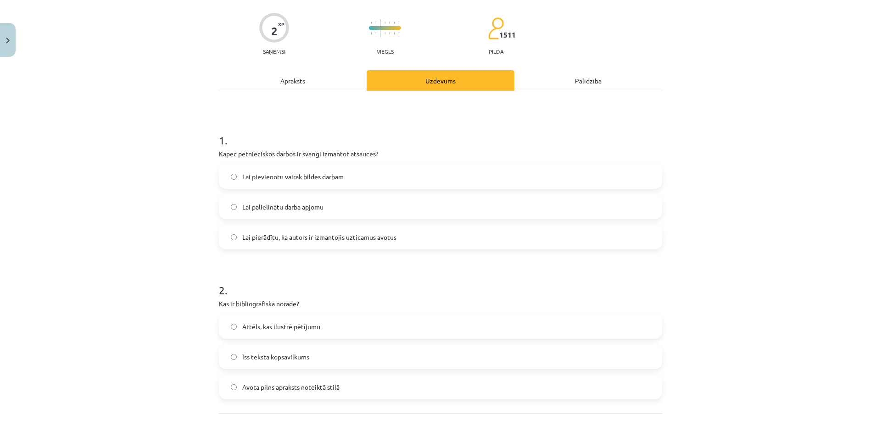
scroll to position [13, 0]
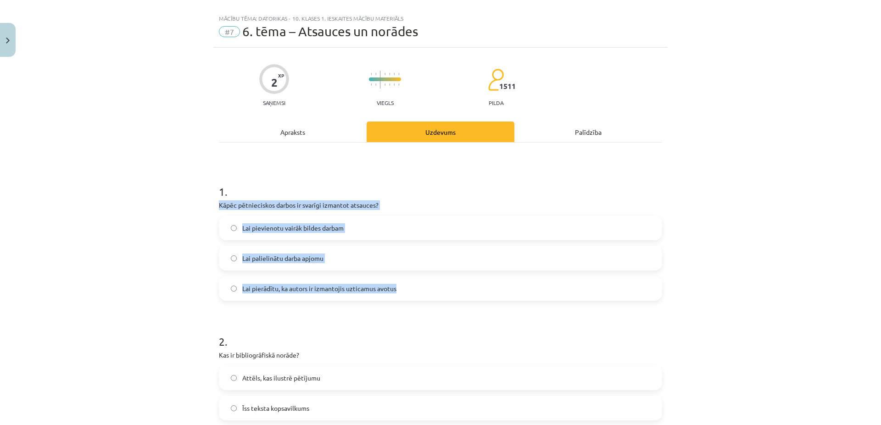
drag, startPoint x: 213, startPoint y: 205, endPoint x: 424, endPoint y: 285, distance: 226.1
click at [424, 285] on div "2 XP Saņemsi Viegls 1511 pilda Apraksts Uzdevums Palīdzība 1 . Kāpēc pētniecisk…" at bounding box center [440, 291] width 454 height 487
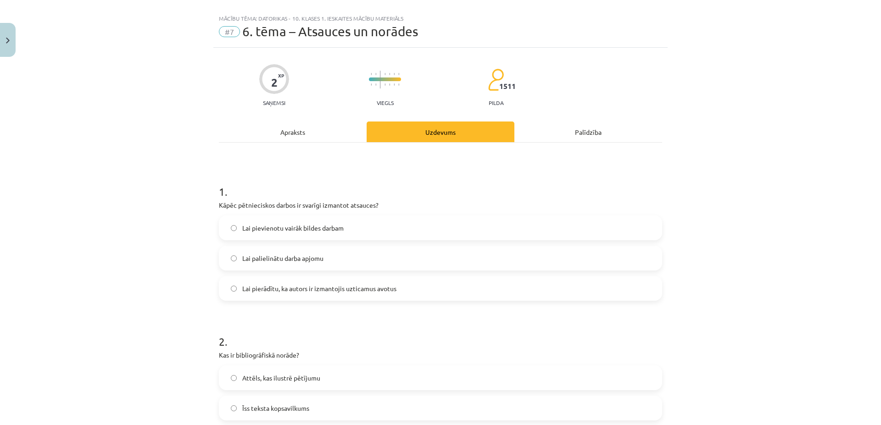
click at [327, 323] on h1 "2 ." at bounding box center [440, 333] width 443 height 28
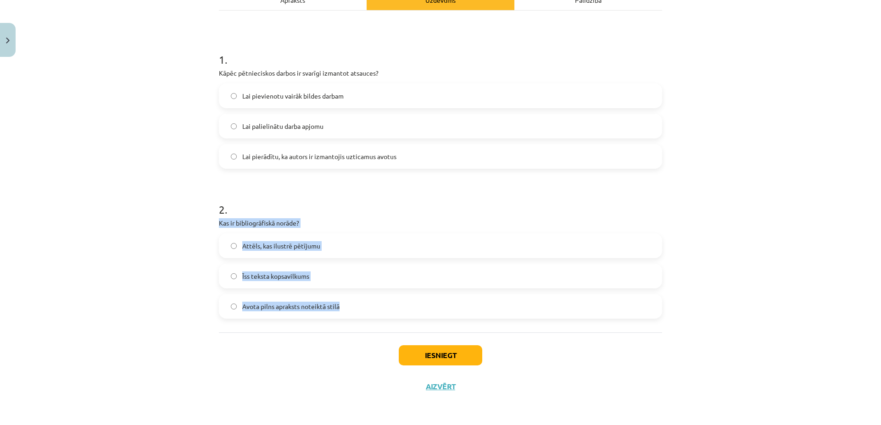
drag, startPoint x: 212, startPoint y: 224, endPoint x: 352, endPoint y: 309, distance: 163.7
click at [352, 309] on div "2 XP Saņemsi Viegls 1511 pilda Apraksts Uzdevums Palīdzība 1 . Kāpēc pētniecisk…" at bounding box center [440, 159] width 454 height 487
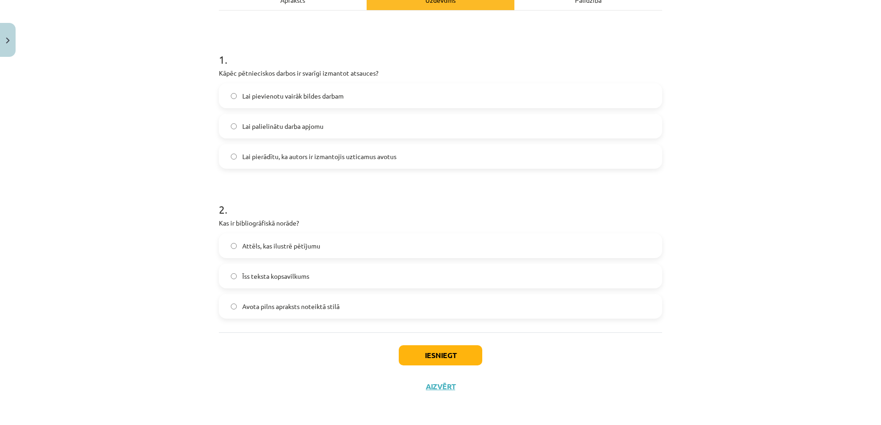
click at [131, 297] on div "Mācību tēma: Datorikas - 10. klases 1. ieskaites mācību materiāls #7 6. tēma – …" at bounding box center [440, 212] width 881 height 425
click at [234, 306] on label "Avota pilns apraksts noteiktā stilā" at bounding box center [441, 306] width 442 height 23
click at [458, 352] on button "Iesniegt" at bounding box center [441, 356] width 84 height 20
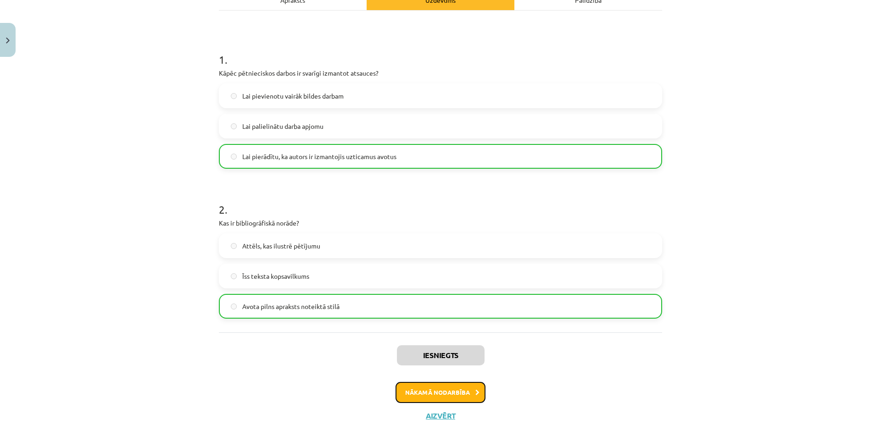
click at [475, 392] on button "Nākamā nodarbība" at bounding box center [441, 392] width 90 height 21
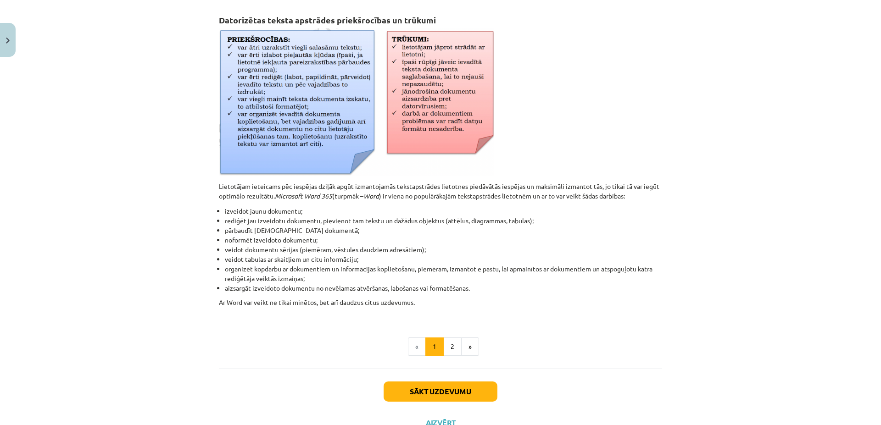
scroll to position [338, 0]
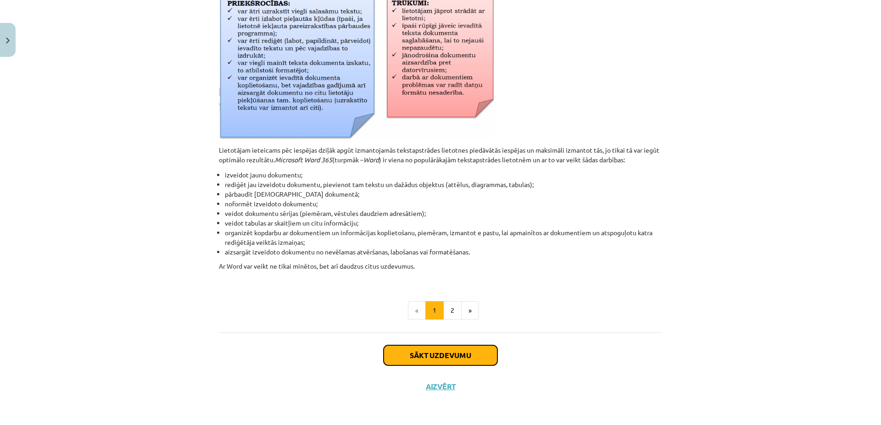
click at [488, 363] on button "Sākt uzdevumu" at bounding box center [441, 356] width 114 height 20
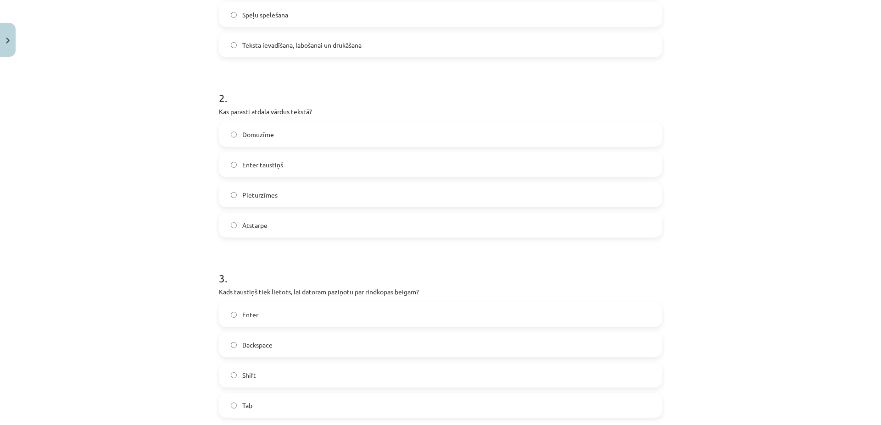
scroll to position [420, 0]
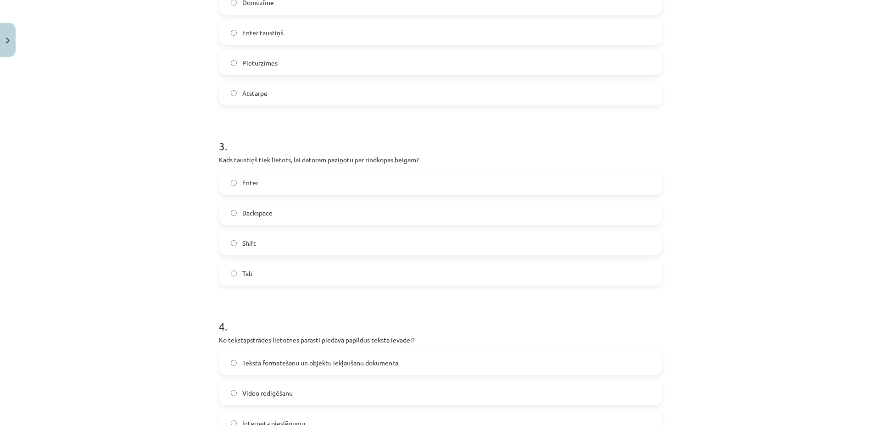
click at [225, 182] on label "Enter" at bounding box center [441, 182] width 442 height 23
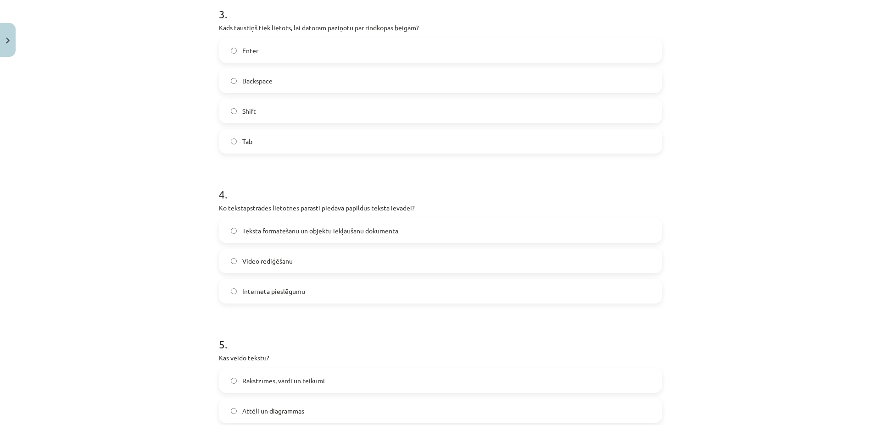
scroll to position [684, 0]
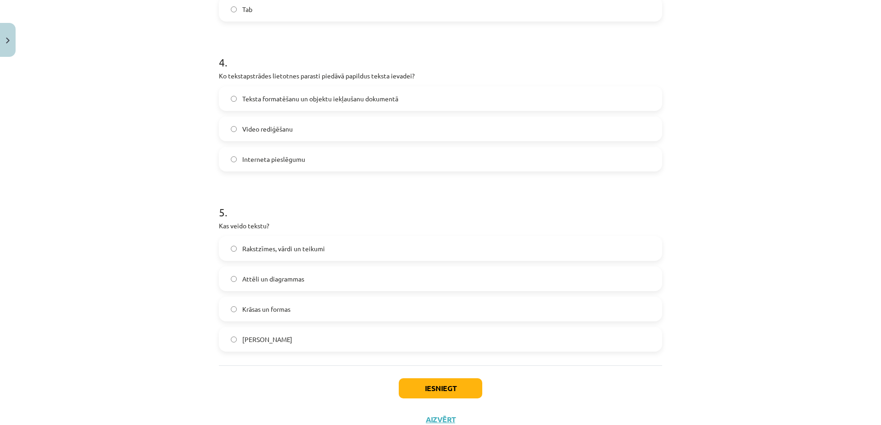
click at [231, 95] on label "Teksta formatēšanu un objektu iekļaušanu dokumentā" at bounding box center [441, 98] width 442 height 23
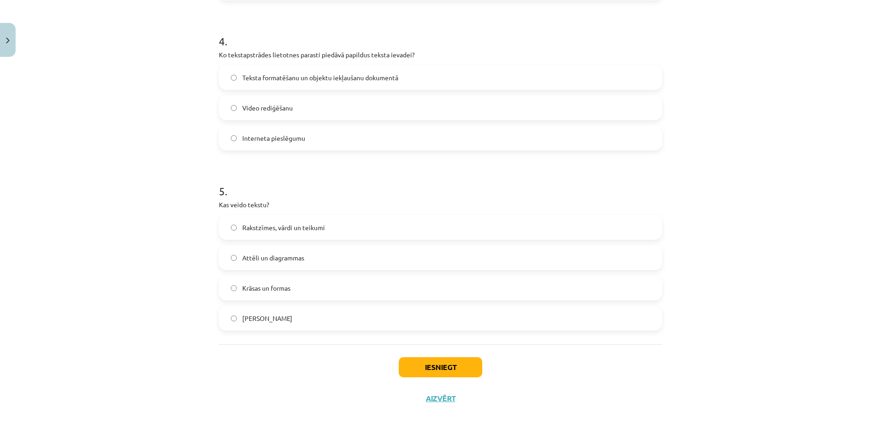
scroll to position [717, 0]
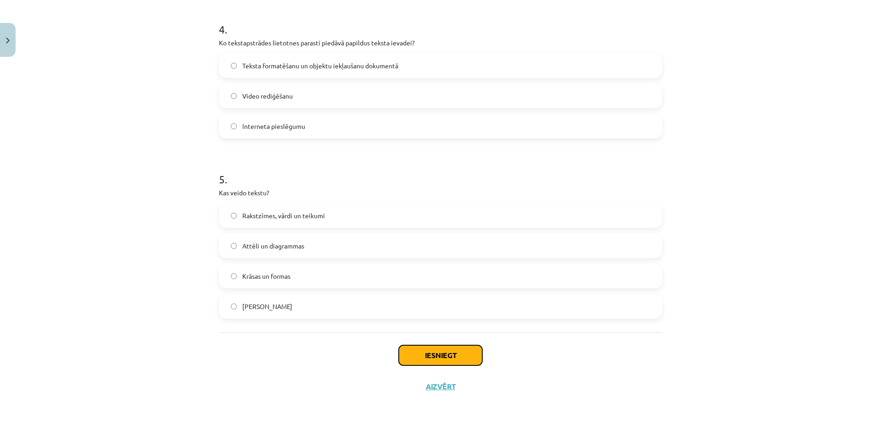
click at [457, 356] on button "Iesniegt" at bounding box center [441, 356] width 84 height 20
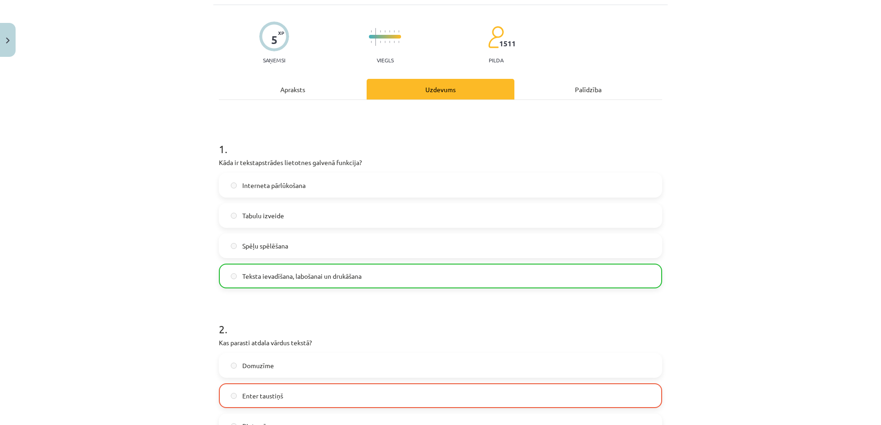
scroll to position [746, 0]
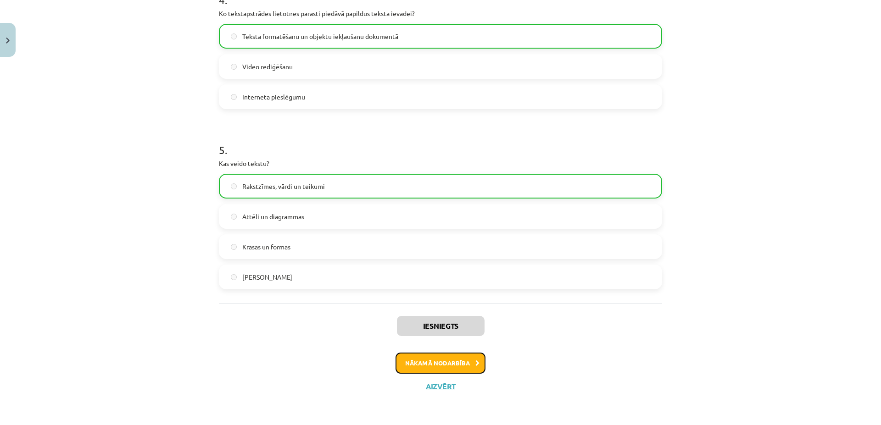
click at [463, 365] on button "Nākamā nodarbība" at bounding box center [441, 363] width 90 height 21
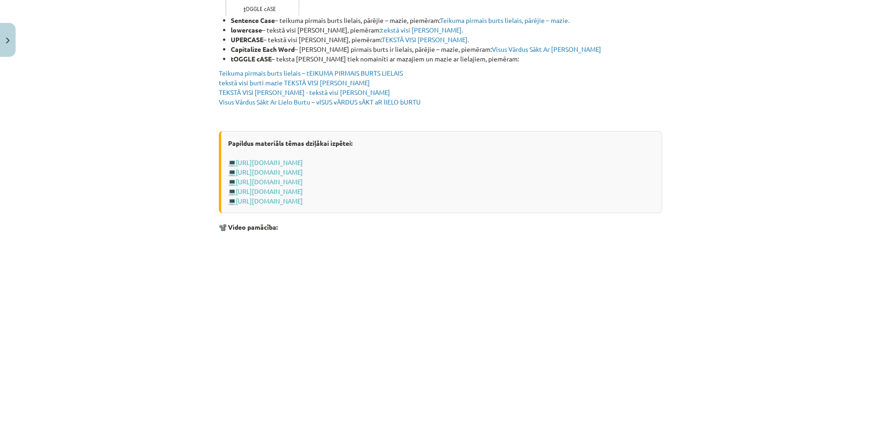
scroll to position [1748, 0]
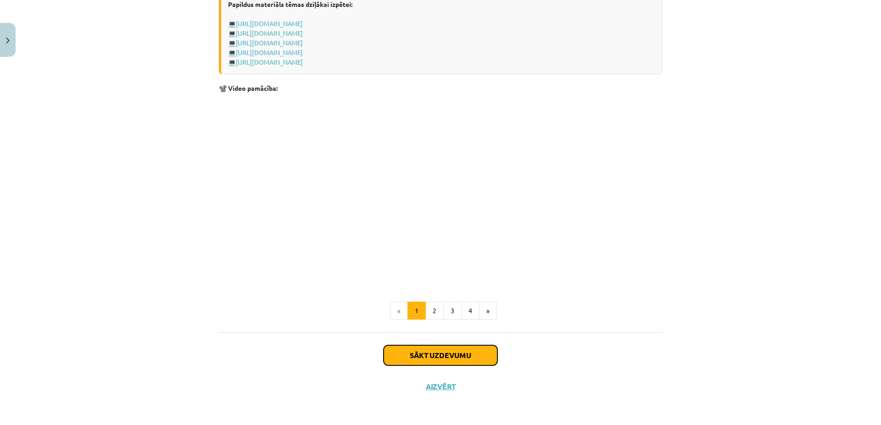
click at [447, 354] on button "Sākt uzdevumu" at bounding box center [441, 356] width 114 height 20
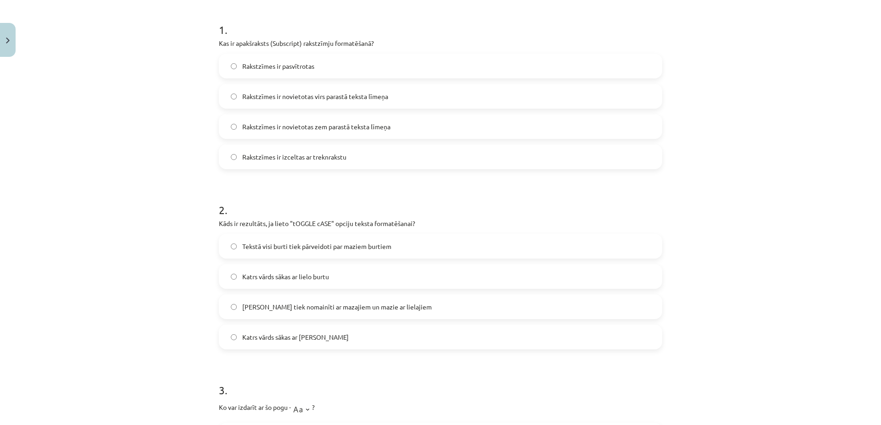
scroll to position [95, 0]
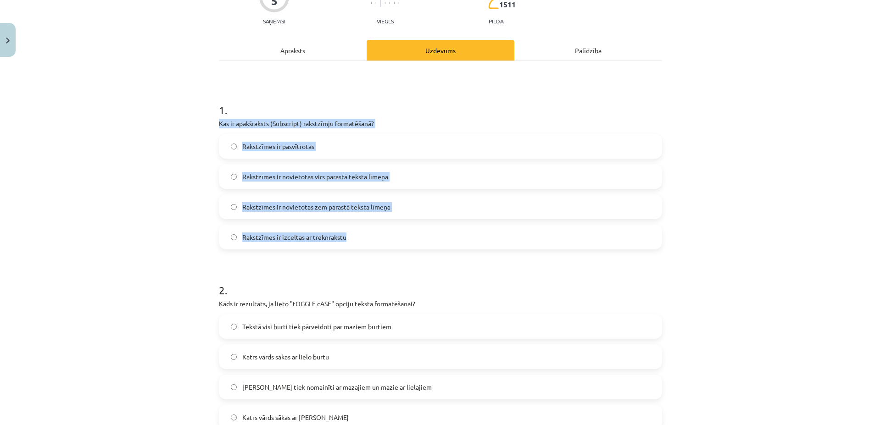
drag, startPoint x: 216, startPoint y: 122, endPoint x: 379, endPoint y: 237, distance: 199.7
click at [397, 249] on div "1 . Kas ir apakšraksts (Subscript) rakstzīmju formatēšanā? Rakstzīmes ir pasvīt…" at bounding box center [440, 169] width 443 height 162
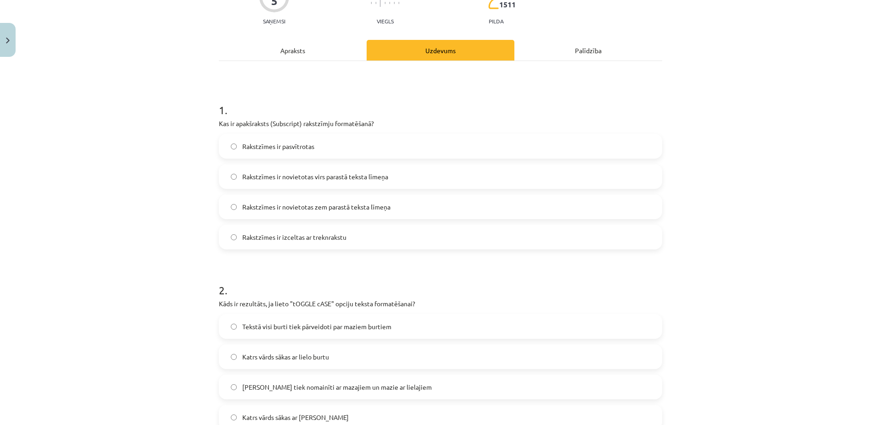
click at [151, 214] on div "Mācību tēma: Datorikas - 10. klases 1. ieskaites mācību materiāls #9 8. tēma – …" at bounding box center [440, 212] width 881 height 425
click at [233, 204] on label "Rakstzīmes ir novietotas zem parastā teksta līmeņa" at bounding box center [441, 207] width 442 height 23
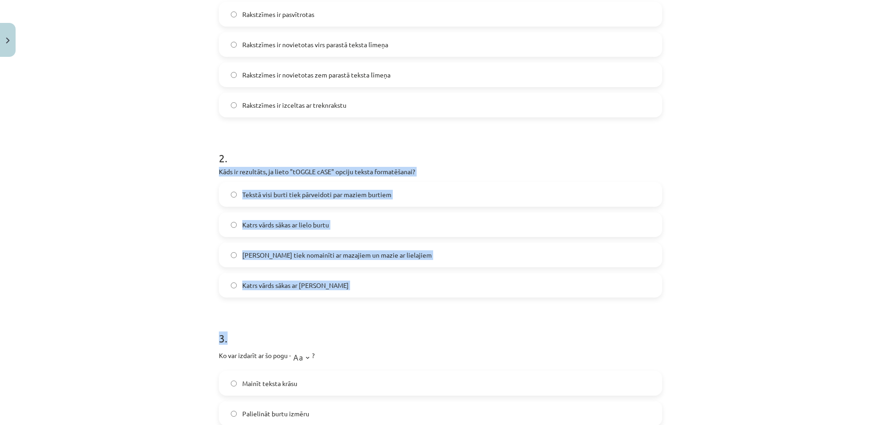
drag, startPoint x: 212, startPoint y: 172, endPoint x: 394, endPoint y: 309, distance: 227.8
click at [407, 339] on div "5 XP Saņemsi Viegls 1511 pilda Apraksts Uzdevums Palīdzība 1 . Kas ir apakšraks…" at bounding box center [440, 382] width 454 height 1097
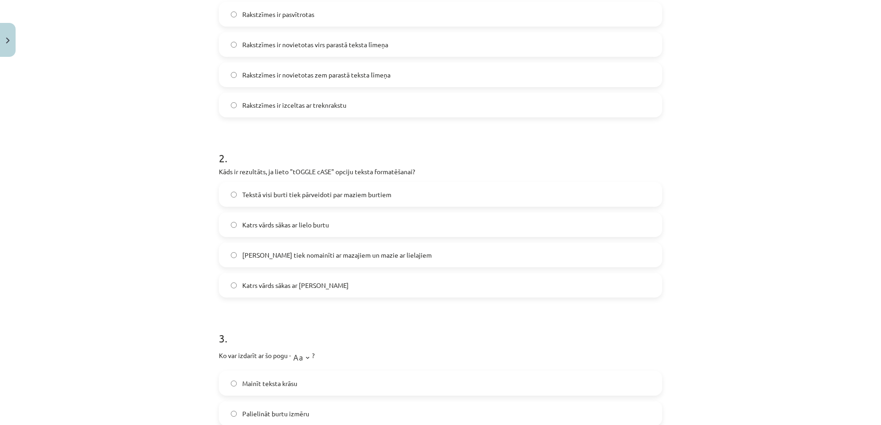
drag, startPoint x: 203, startPoint y: 251, endPoint x: 207, endPoint y: 247, distance: 4.9
click at [204, 250] on div "Mācību tēma: Datorikas - 10. klases 1. ieskaites mācību materiāls #9 8. tēma – …" at bounding box center [440, 212] width 881 height 425
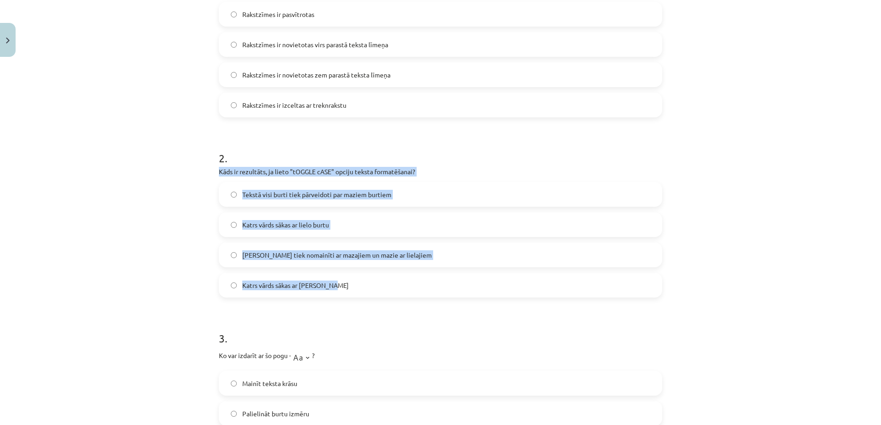
drag, startPoint x: 215, startPoint y: 172, endPoint x: 350, endPoint y: 273, distance: 168.8
click at [351, 296] on div "5 XP Saņemsi Viegls 1511 pilda Apraksts Uzdevums Palīdzība 1 . Kas ir apakšraks…" at bounding box center [440, 382] width 454 height 1097
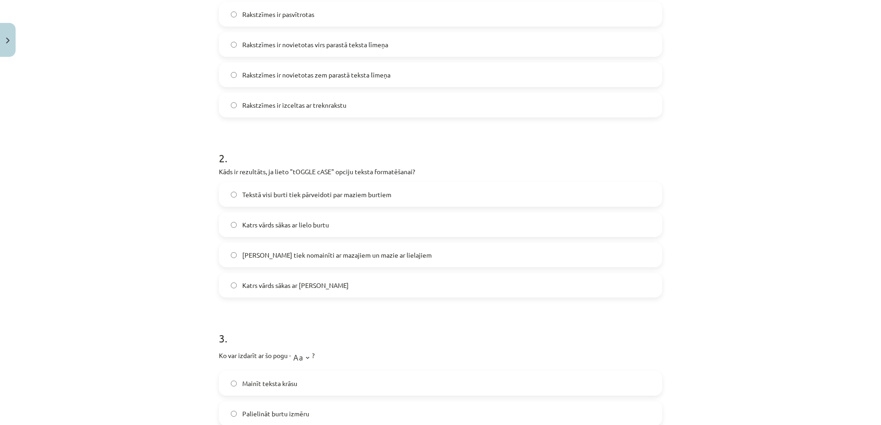
click at [157, 303] on div "Mācību tēma: Datorikas - 10. klases 1. ieskaites mācību materiāls #9 8. tēma – …" at bounding box center [440, 212] width 881 height 425
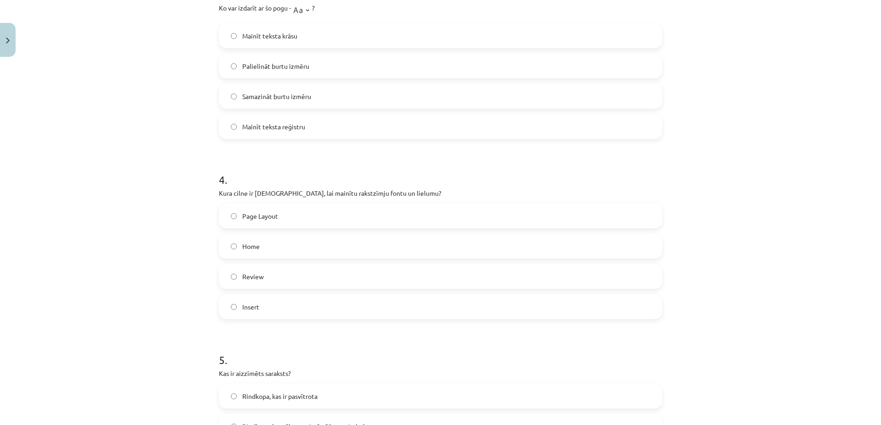
scroll to position [624, 0]
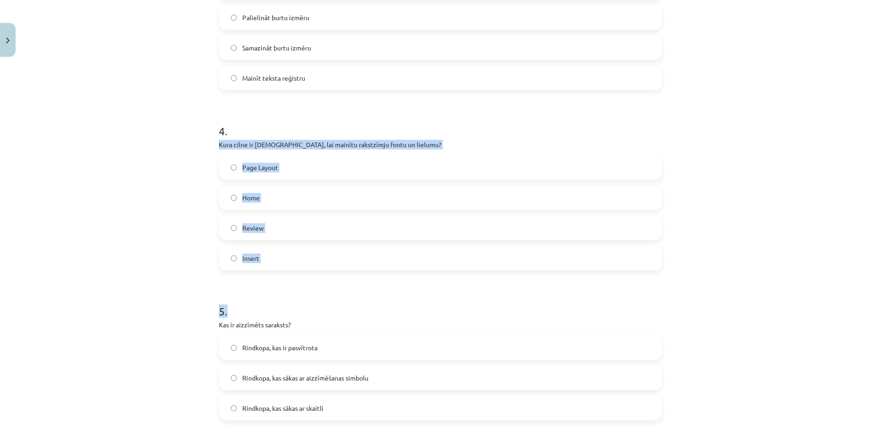
drag, startPoint x: 217, startPoint y: 143, endPoint x: 341, endPoint y: 295, distance: 196.1
click at [341, 295] on form "1 . Kas ir apakšraksts (Subscript) rakstzīmju formatēšanā? Rakstzīmes ir pasvīt…" at bounding box center [440, 5] width 443 height 892
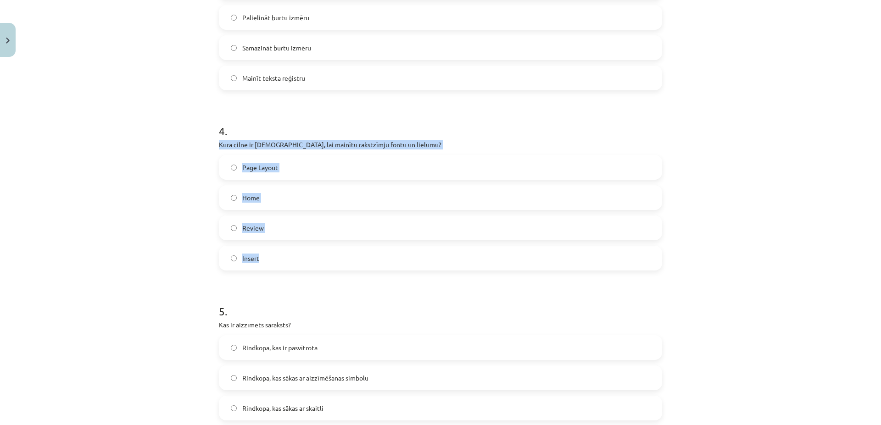
drag, startPoint x: 217, startPoint y: 144, endPoint x: 265, endPoint y: 257, distance: 123.8
click at [284, 273] on form "1 . Kas ir apakšraksts (Subscript) rakstzīmju formatēšanā? Rakstzīmes ir pasvīt…" at bounding box center [440, 5] width 443 height 892
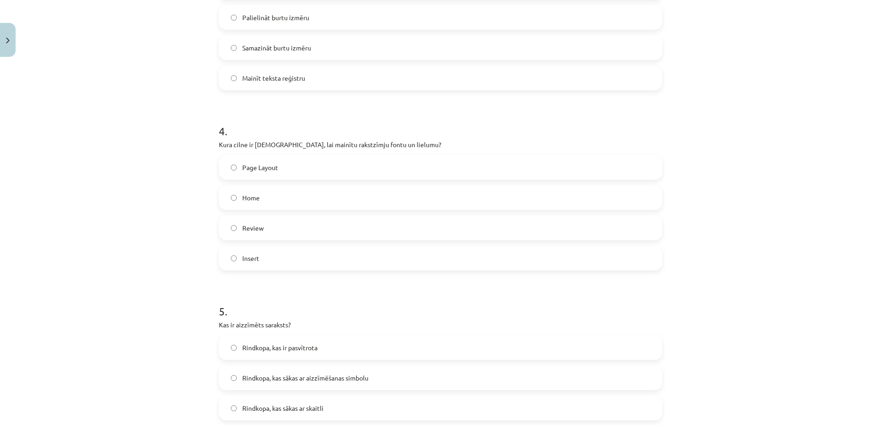
drag, startPoint x: 149, startPoint y: 250, endPoint x: 190, endPoint y: 216, distance: 53.8
click at [149, 250] on div "Mācību tēma: Datorikas - 10. klases 1. ieskaites mācību materiāls #9 8. tēma – …" at bounding box center [440, 212] width 881 height 425
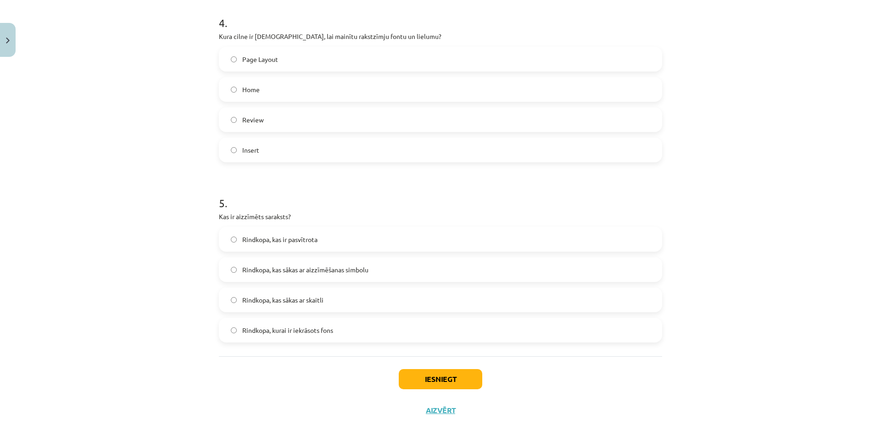
scroll to position [756, 0]
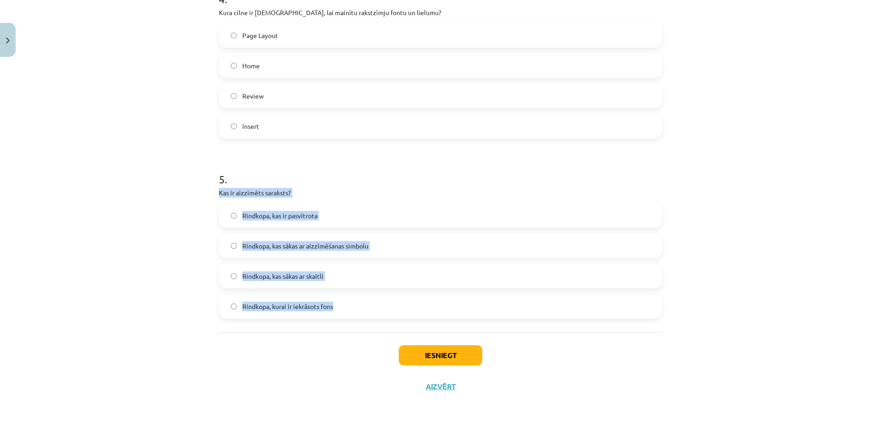
drag, startPoint x: 216, startPoint y: 193, endPoint x: 344, endPoint y: 313, distance: 176.3
click at [344, 314] on div "5 . Kas ir aizzīmēts saraksts? Rindkopa, kas ir pasvītrota Rindkopa, kas sākas …" at bounding box center [440, 238] width 443 height 162
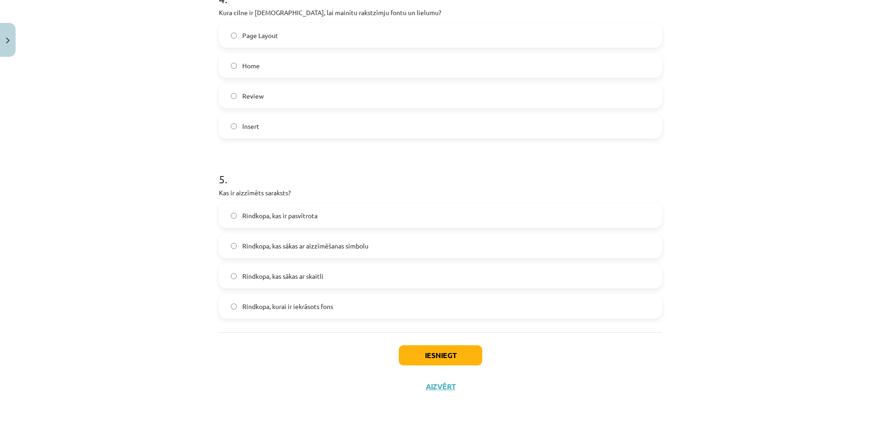
click at [134, 265] on div "Mācību tēma: Datorikas - 10. klases 1. ieskaites mācību materiāls #9 8. tēma – …" at bounding box center [440, 212] width 881 height 425
click at [438, 364] on button "Iesniegt" at bounding box center [441, 356] width 84 height 20
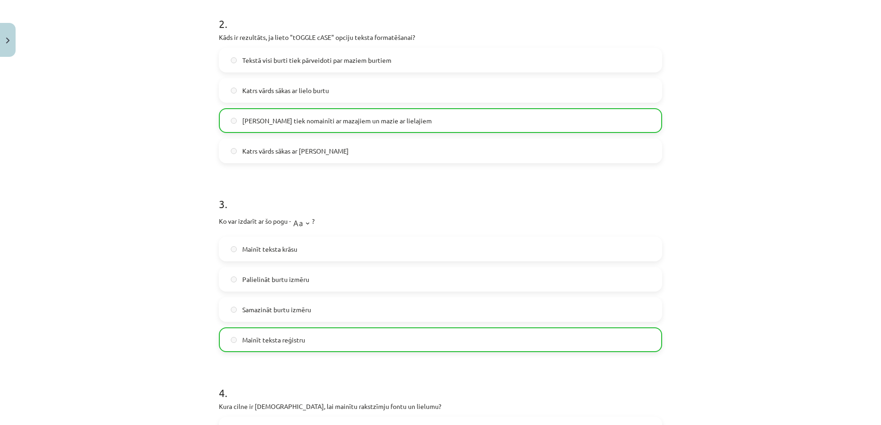
scroll to position [785, 0]
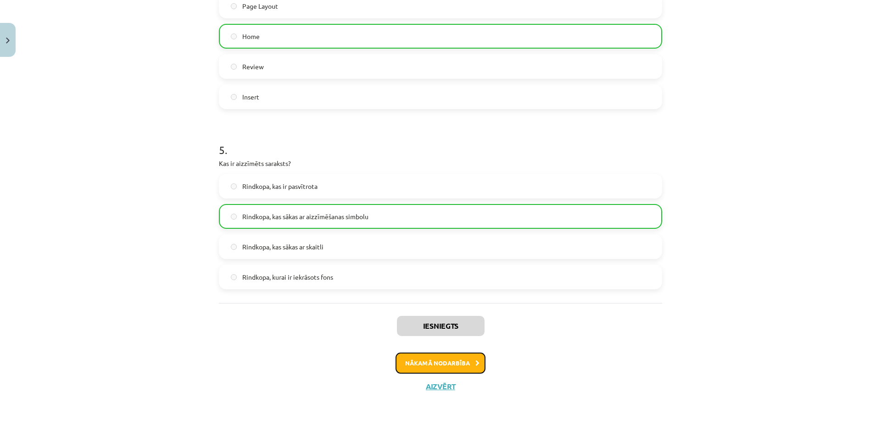
click at [478, 372] on button "Nākamā nodarbība" at bounding box center [441, 363] width 90 height 21
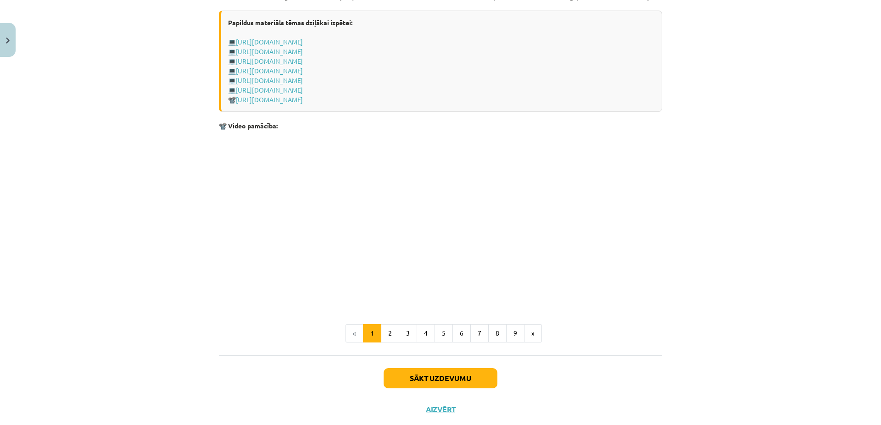
scroll to position [1843, 0]
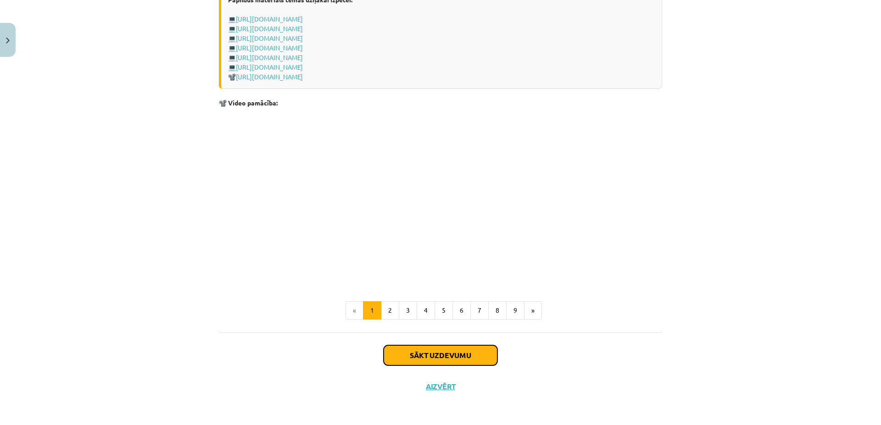
click at [465, 354] on button "Sākt uzdevumu" at bounding box center [441, 356] width 114 height 20
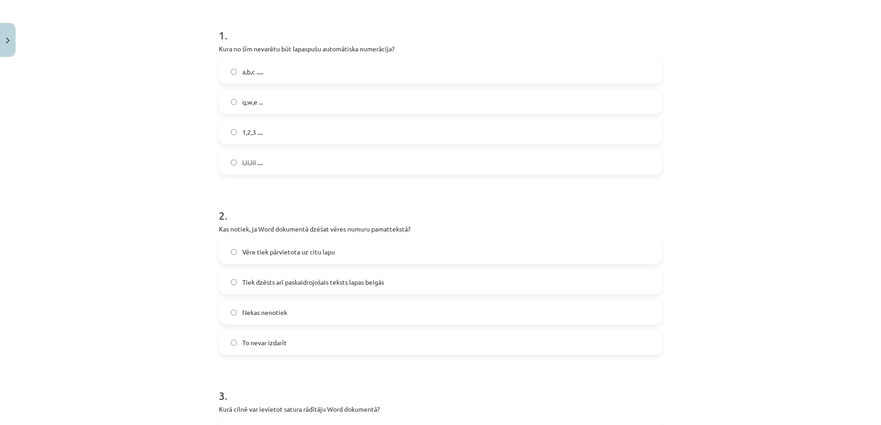
scroll to position [122, 0]
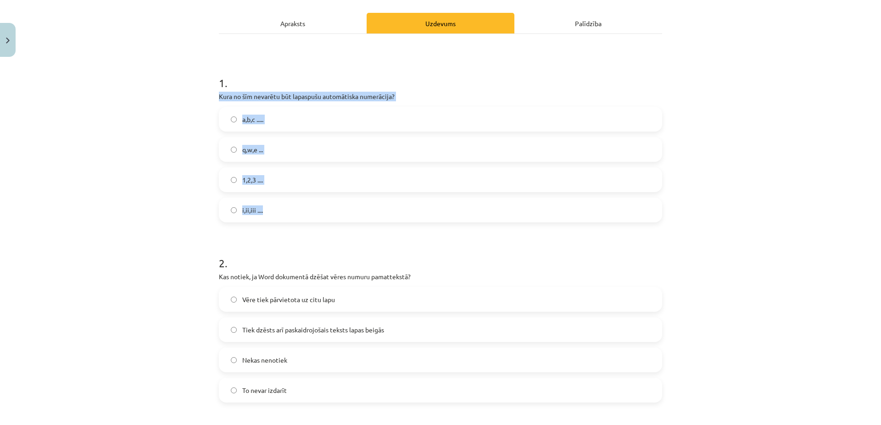
drag, startPoint x: 214, startPoint y: 94, endPoint x: 274, endPoint y: 223, distance: 142.3
click at [145, 262] on div "Mācību tēma: Datorikas - 10. klases 1. ieskaites mācību materiāls #10 9. tēma –…" at bounding box center [440, 212] width 881 height 425
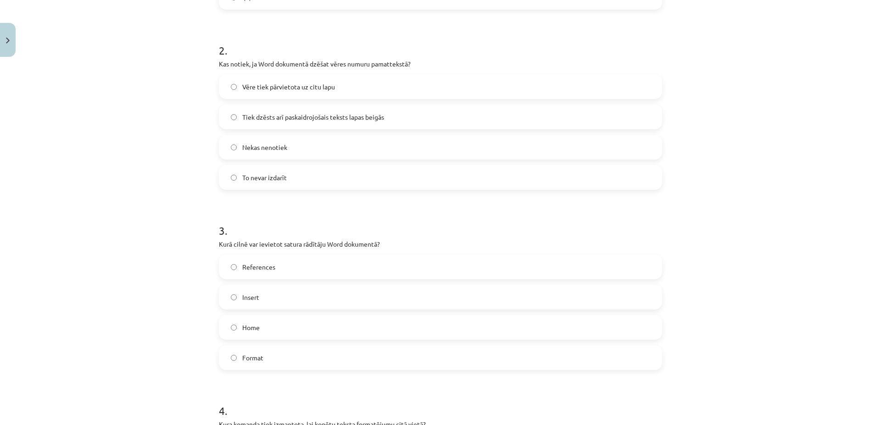
scroll to position [386, 0]
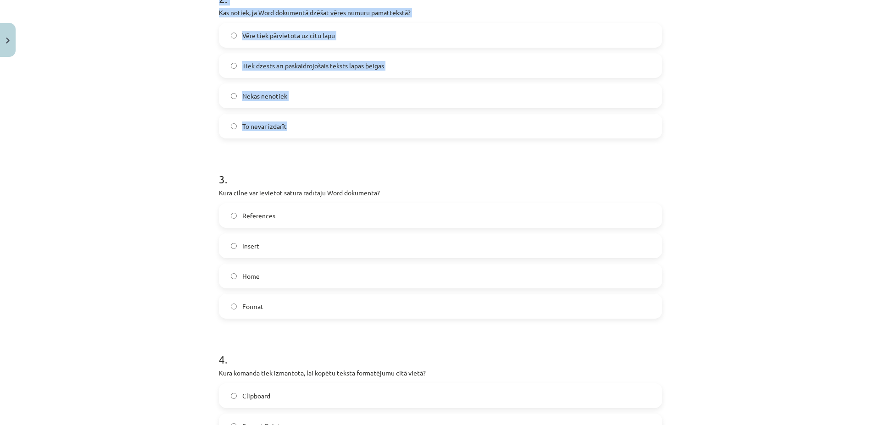
drag, startPoint x: 226, startPoint y: 24, endPoint x: 334, endPoint y: 146, distance: 163.6
click at [334, 147] on div "Mācību tēma: Datorikas - 10. klases 1. ieskaites mācību materiāls #10 9. tēma –…" at bounding box center [440, 212] width 881 height 425
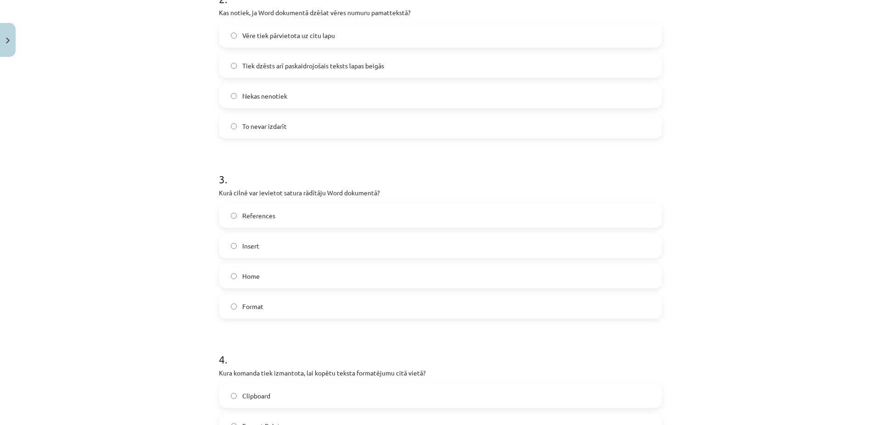
click at [139, 167] on div "Mācību tēma: Datorikas - 10. klases 1. ieskaites mācību materiāls #10 9. tēma –…" at bounding box center [440, 212] width 881 height 425
click at [234, 66] on label "Tiek dzēsts arī paskaidrojošais teksts lapas beigās" at bounding box center [441, 65] width 442 height 23
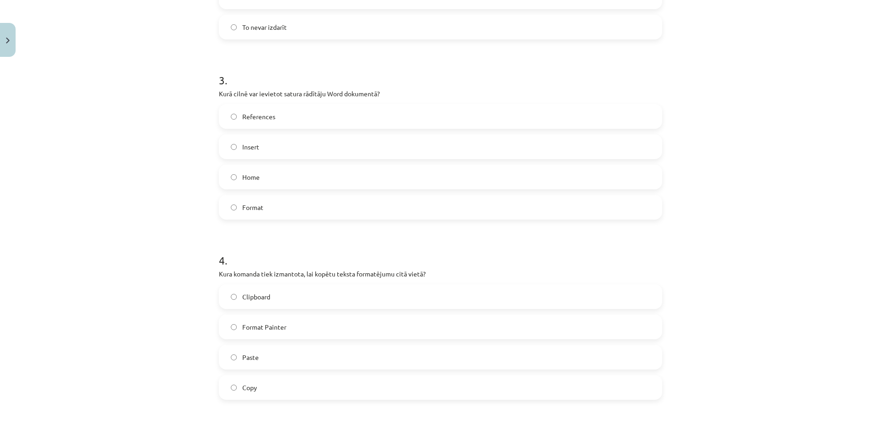
scroll to position [519, 0]
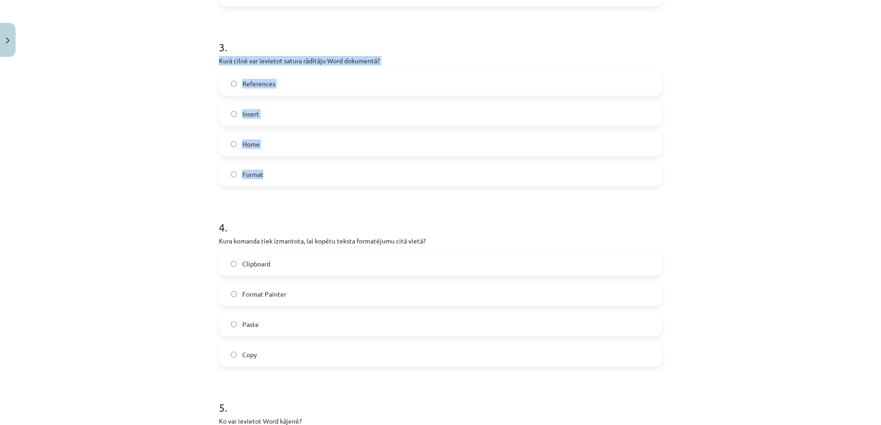
drag, startPoint x: 215, startPoint y: 57, endPoint x: 306, endPoint y: 196, distance: 165.4
click at [306, 196] on div "7 XP Saņemsi Grūts 1510 pilda Apraksts Uzdevums Palīdzība 1 . Kura no šīm nevar…" at bounding box center [440, 236] width 454 height 1389
click at [192, 225] on div "Mācību tēma: Datorikas - 10. klases 1. ieskaites mācību materiāls #10 9. tēma –…" at bounding box center [440, 212] width 881 height 425
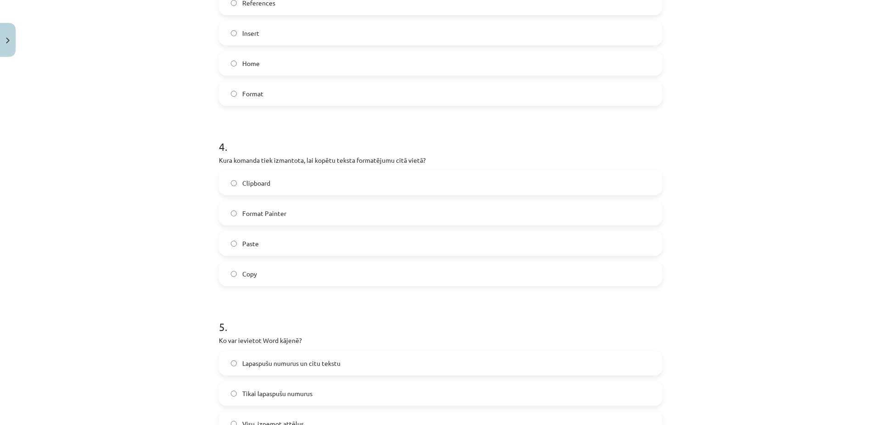
scroll to position [651, 0]
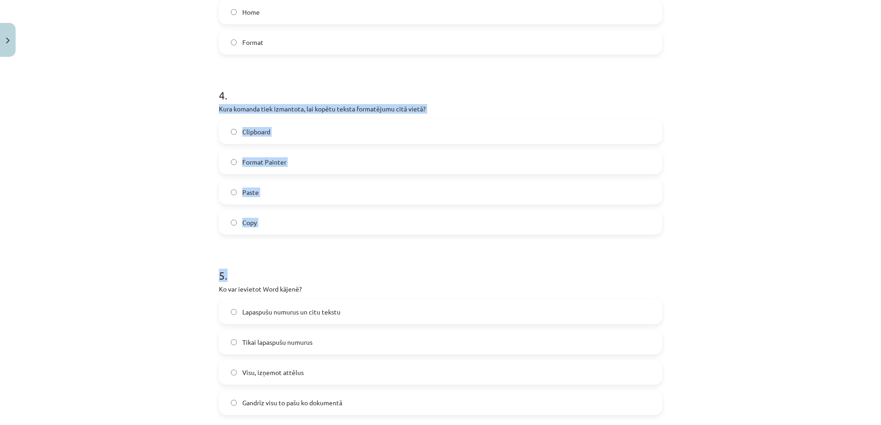
drag, startPoint x: 214, startPoint y: 111, endPoint x: 272, endPoint y: 224, distance: 127.1
click at [313, 252] on div "7 XP Saņemsi Grūts 1510 pilda Apraksts Uzdevums Palīdzība 1 . Kura no šīm nevar…" at bounding box center [440, 104] width 454 height 1389
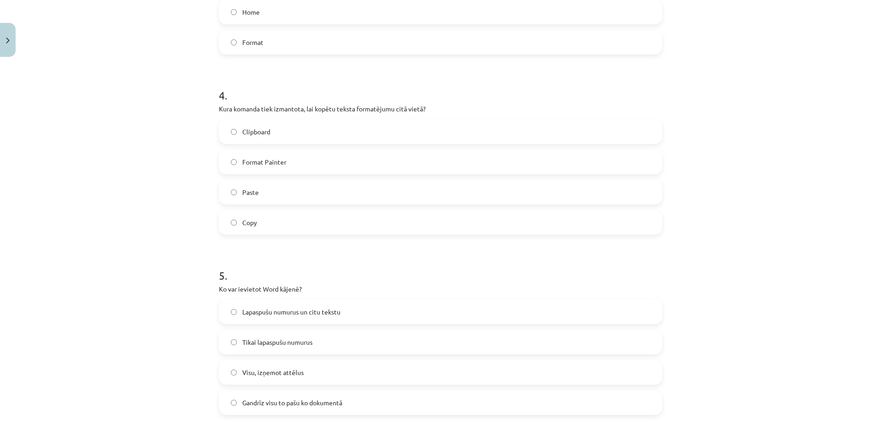
drag, startPoint x: 199, startPoint y: 231, endPoint x: 200, endPoint y: 154, distance: 77.1
click at [198, 229] on div "Mācību tēma: Datorikas - 10. klases 1. ieskaites mācību materiāls #10 9. tēma –…" at bounding box center [440, 212] width 881 height 425
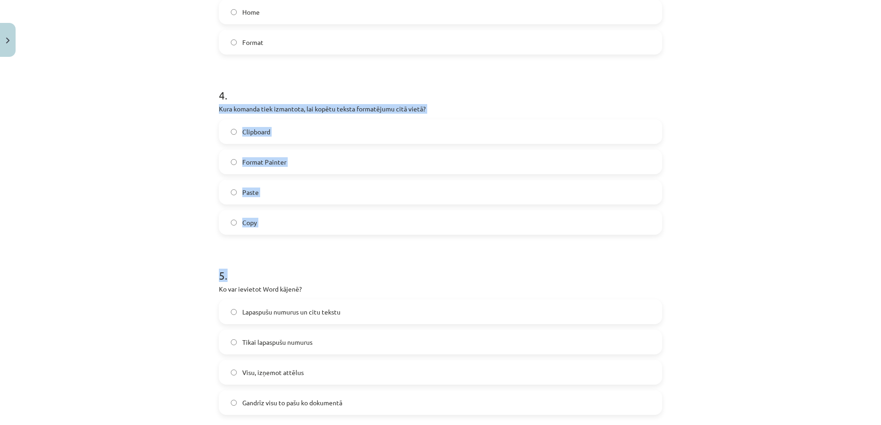
drag, startPoint x: 220, startPoint y: 115, endPoint x: 302, endPoint y: 256, distance: 162.9
click at [302, 256] on div "7 XP Saņemsi Grūts 1510 pilda Apraksts Uzdevums Palīdzība 1 . Kura no šīm nevar…" at bounding box center [440, 104] width 454 height 1389
drag, startPoint x: 301, startPoint y: 255, endPoint x: 300, endPoint y: 245, distance: 10.6
click at [300, 247] on form "1 . Kura no šīm nevarētu būt lapaspušu automātiska numerācija? a,b,c ..... q,w,…" at bounding box center [440, 124] width 443 height 1184
drag, startPoint x: 215, startPoint y: 105, endPoint x: 287, endPoint y: 230, distance: 144.4
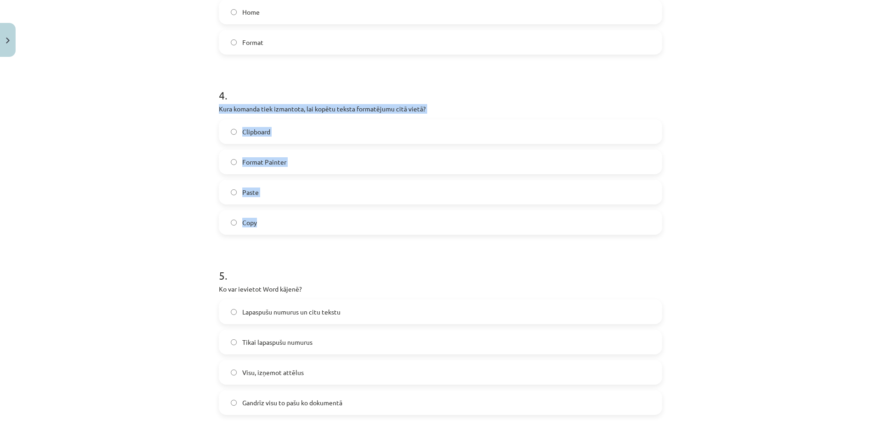
click at [287, 232] on div "7 XP Saņemsi Grūts 1510 pilda Apraksts Uzdevums Palīdzība 1 . Kura no šīm nevar…" at bounding box center [440, 104] width 454 height 1389
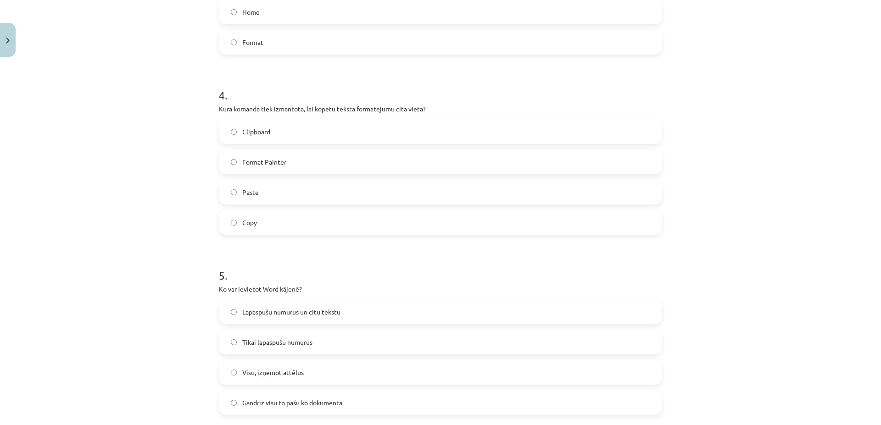
click at [199, 229] on div "Mācību tēma: Datorikas - 10. klases 1. ieskaites mācību materiāls #10 9. tēma –…" at bounding box center [440, 212] width 881 height 425
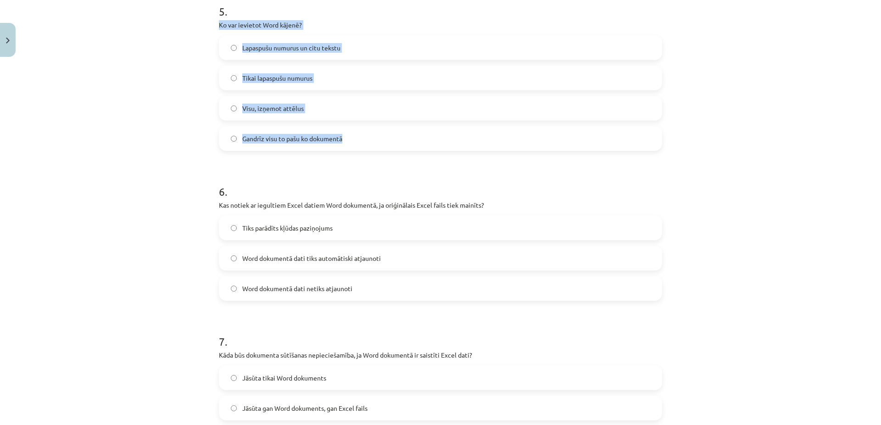
drag, startPoint x: 216, startPoint y: 24, endPoint x: 364, endPoint y: 155, distance: 198.1
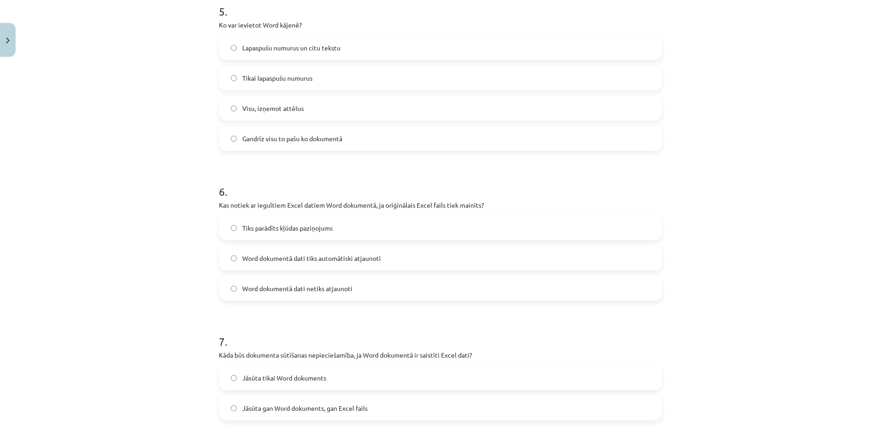
click at [175, 218] on div "Mācību tēma: Datorikas - 10. klases 1. ieskaites mācību materiāls #10 9. tēma –…" at bounding box center [440, 212] width 881 height 425
click at [236, 49] on label "Lapaspušu numurus un citu tekstu" at bounding box center [441, 47] width 442 height 23
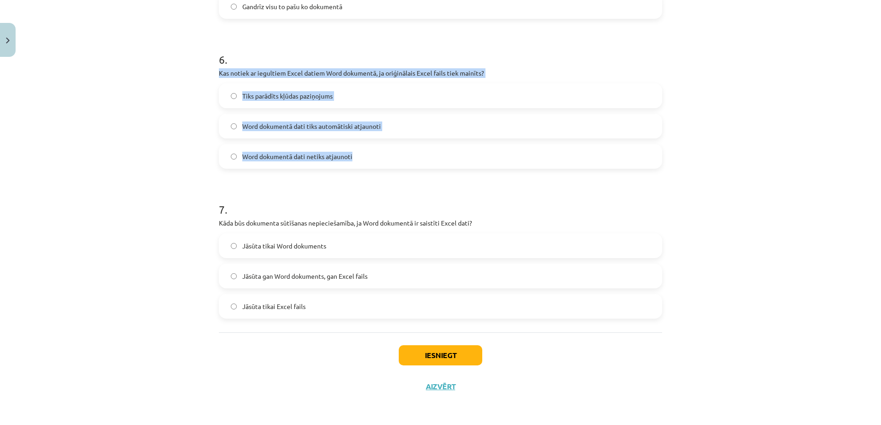
drag, startPoint x: 215, startPoint y: 73, endPoint x: 367, endPoint y: 169, distance: 179.8
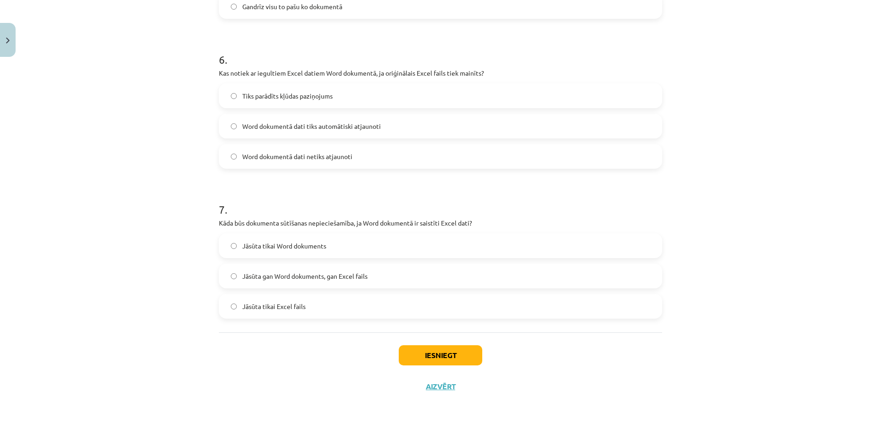
click at [159, 158] on div "Mācību tēma: Datorikas - 10. klases 1. ieskaites mācību materiāls #10 9. tēma –…" at bounding box center [440, 212] width 881 height 425
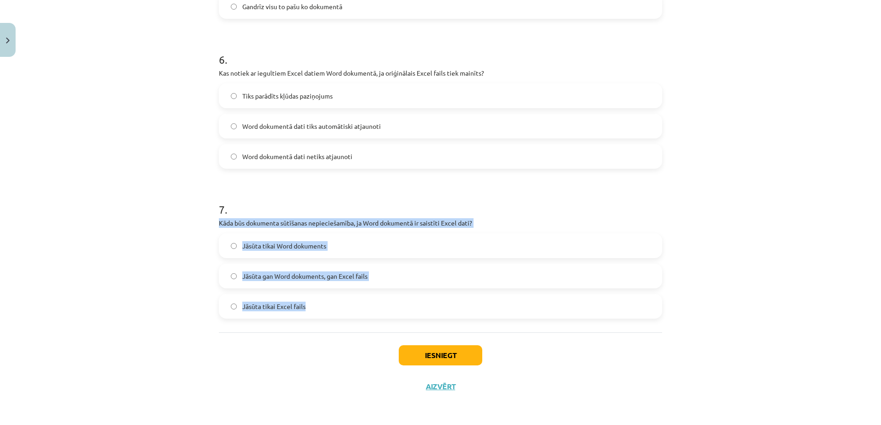
drag, startPoint x: 216, startPoint y: 222, endPoint x: 323, endPoint y: 292, distance: 128.1
click at [330, 315] on div "7 . Kāda būs dokumenta sūtīšanas nepieciešamība, ja Word dokumentā ir saistīti …" at bounding box center [440, 253] width 443 height 132
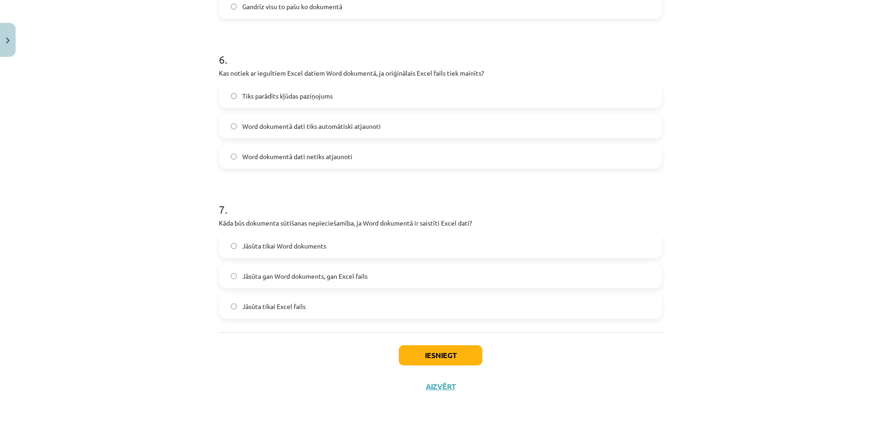
drag, startPoint x: 122, startPoint y: 291, endPoint x: 179, endPoint y: 291, distance: 56.5
click at [127, 291] on div "Mācību tēma: Datorikas - 10. klases 1. ieskaites mācību materiāls #10 9. tēma –…" at bounding box center [440, 212] width 881 height 425
click at [448, 353] on button "Iesniegt" at bounding box center [441, 356] width 84 height 20
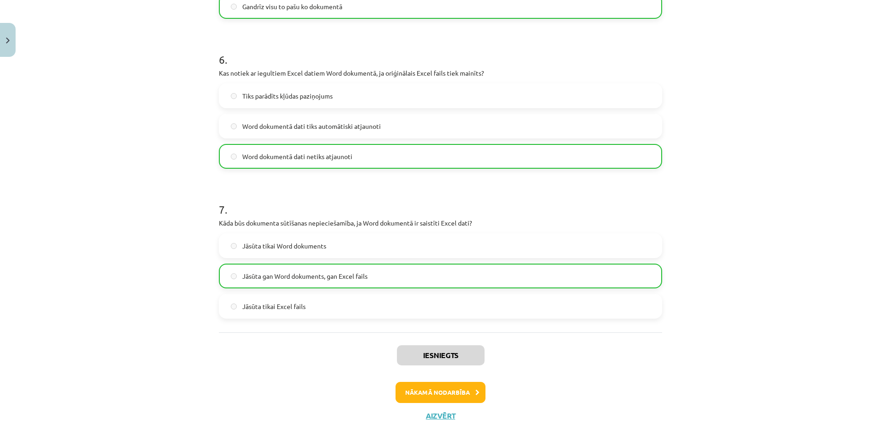
scroll to position [1077, 0]
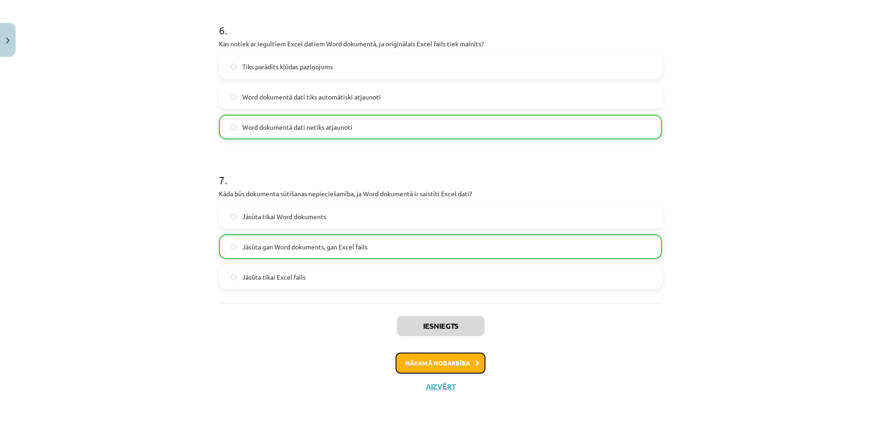
click at [475, 365] on icon at bounding box center [477, 364] width 4 height 6
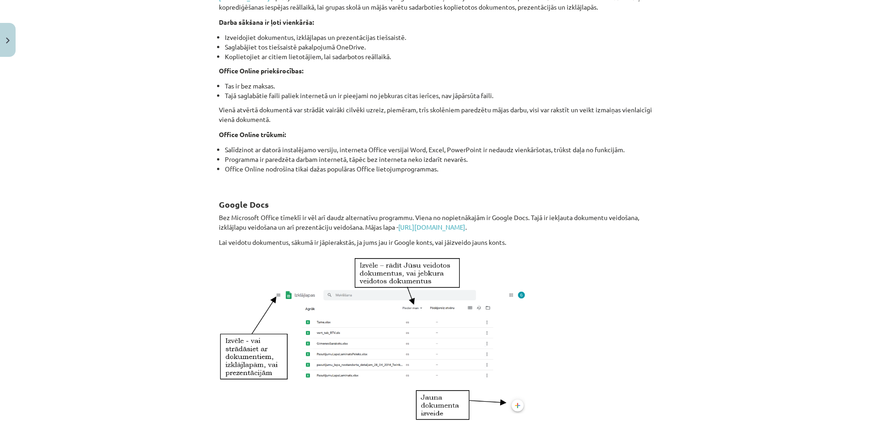
scroll to position [461, 0]
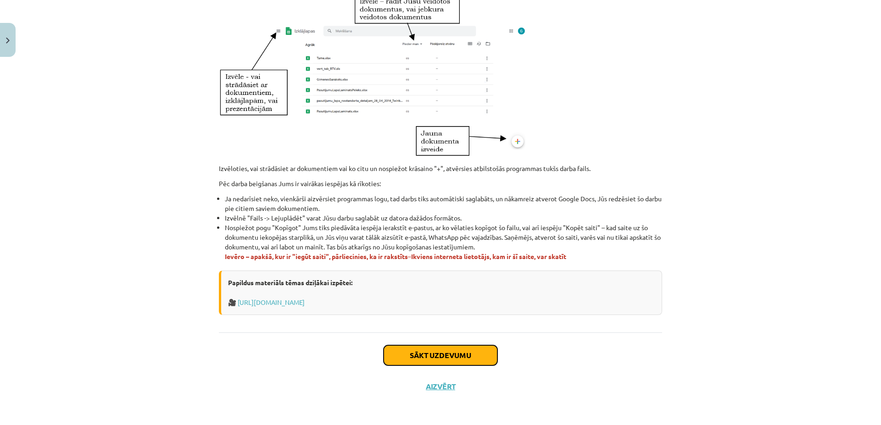
click at [474, 357] on button "Sākt uzdevumu" at bounding box center [441, 356] width 114 height 20
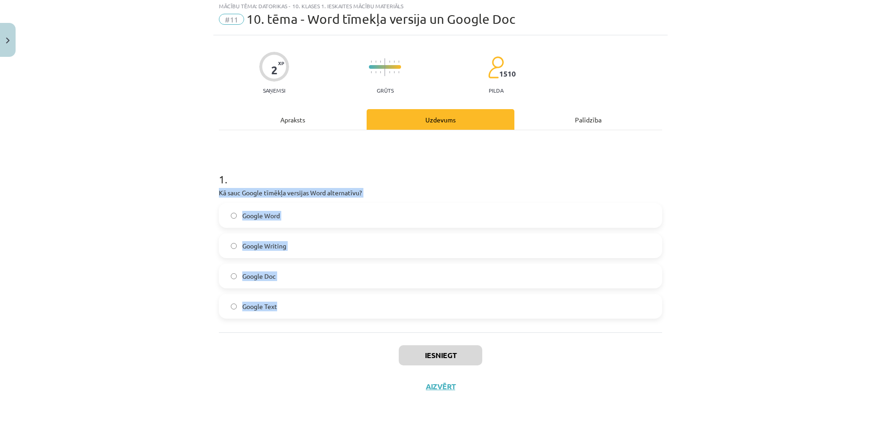
drag, startPoint x: 216, startPoint y: 190, endPoint x: 303, endPoint y: 312, distance: 149.4
click at [303, 312] on div "1 . Kā sauc Google tīmēkļa versijas Word alternatīvu? Google Word Google Writin…" at bounding box center [440, 238] width 443 height 162
click at [162, 334] on div "Mācību tēma: Datorikas - 10. klases 1. ieskaites mācību materiāls #11 10. tēma …" at bounding box center [440, 212] width 881 height 425
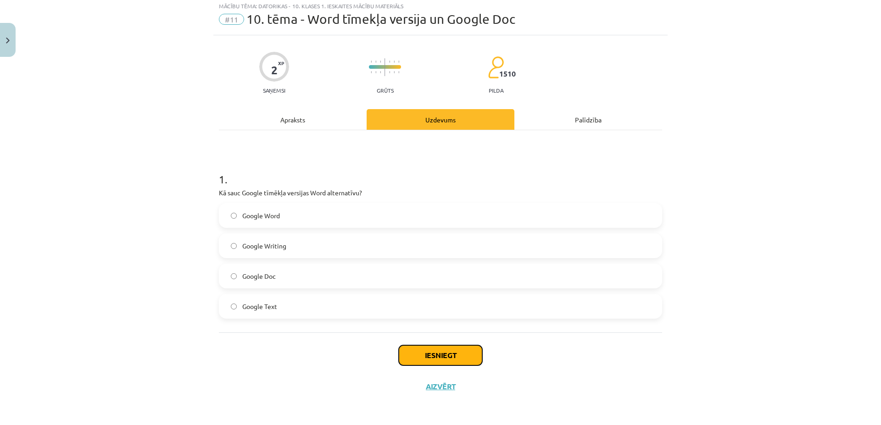
click at [455, 360] on button "Iesniegt" at bounding box center [441, 356] width 84 height 20
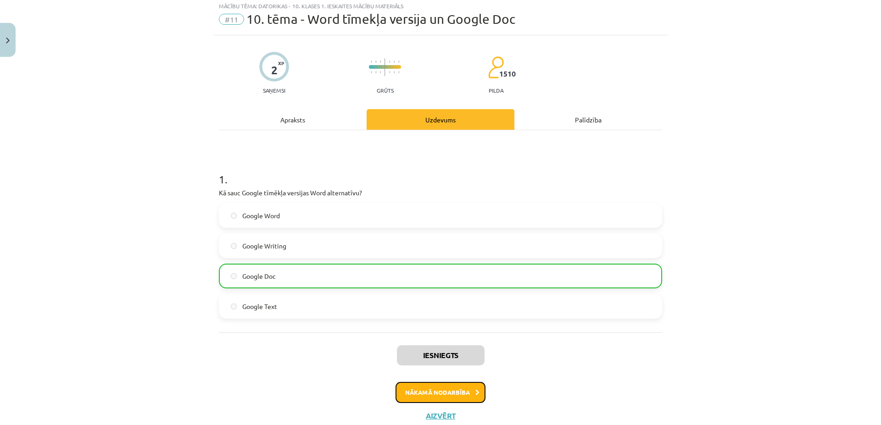
click at [430, 395] on button "Nākamā nodarbība" at bounding box center [441, 392] width 90 height 21
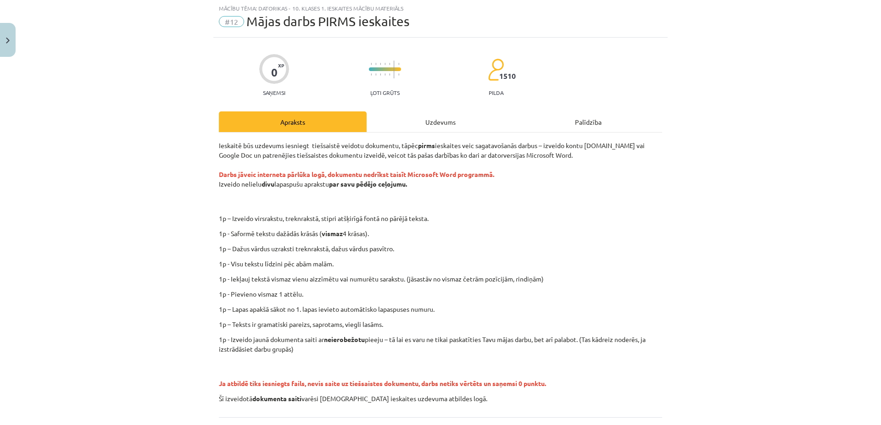
scroll to position [23, 0]
click at [643, 239] on div "Ieskaitē būs uzdevums iesniegt tiešsaistē veidotu dokumentu, tāpēc pirms ieskai…" at bounding box center [440, 272] width 443 height 263
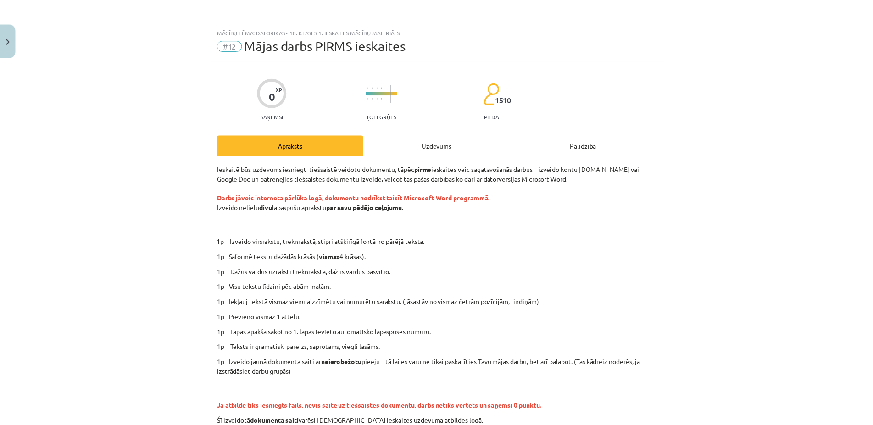
scroll to position [108, 0]
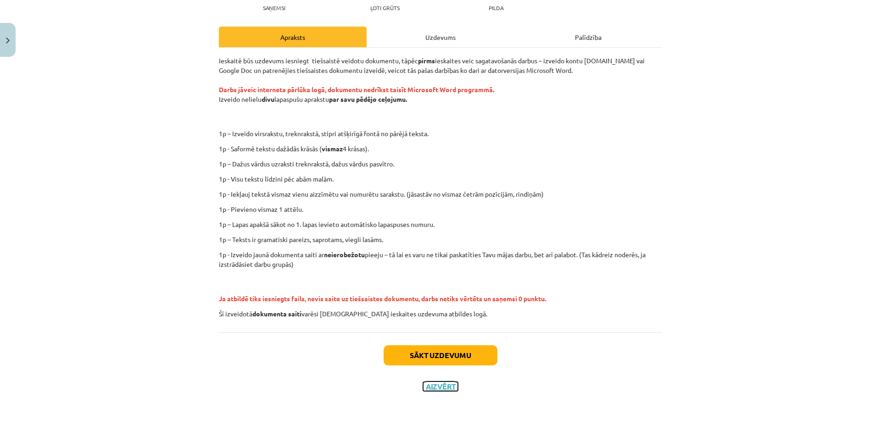
click at [448, 389] on button "Aizvērt" at bounding box center [440, 386] width 35 height 9
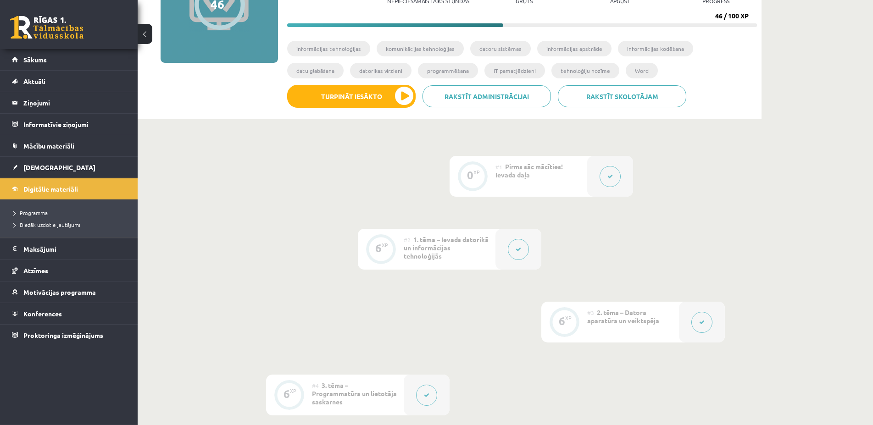
scroll to position [0, 0]
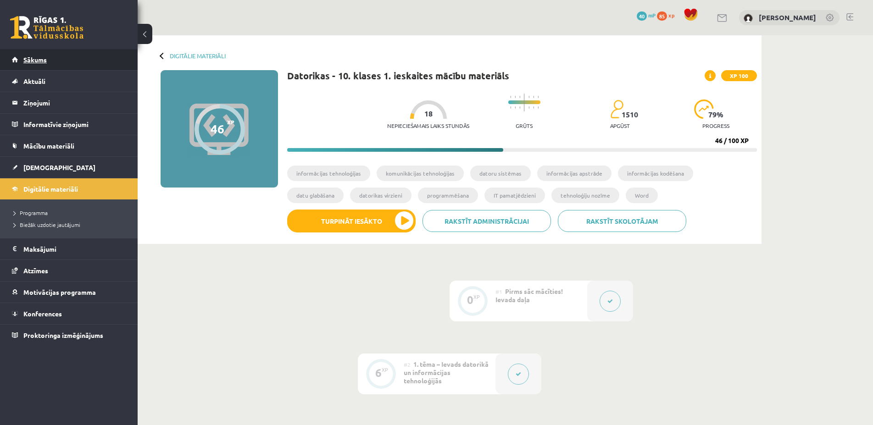
click at [45, 57] on span "Sākums" at bounding box center [34, 60] width 23 height 8
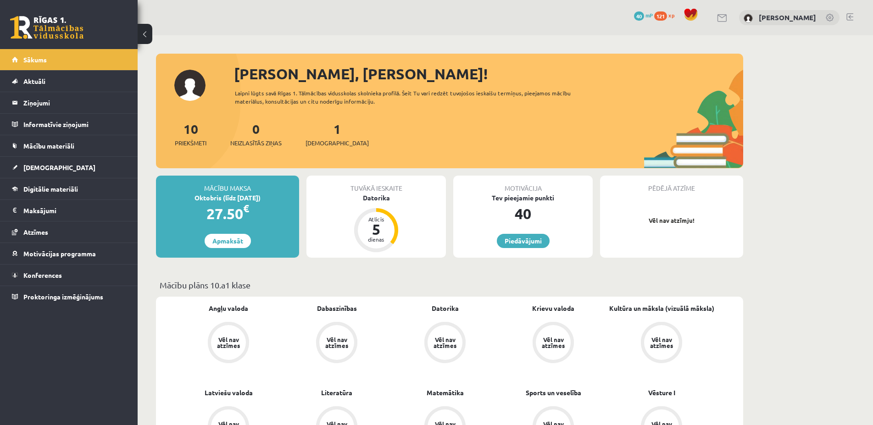
click at [850, 20] on link at bounding box center [850, 16] width 7 height 7
